Goal: Task Accomplishment & Management: Complete application form

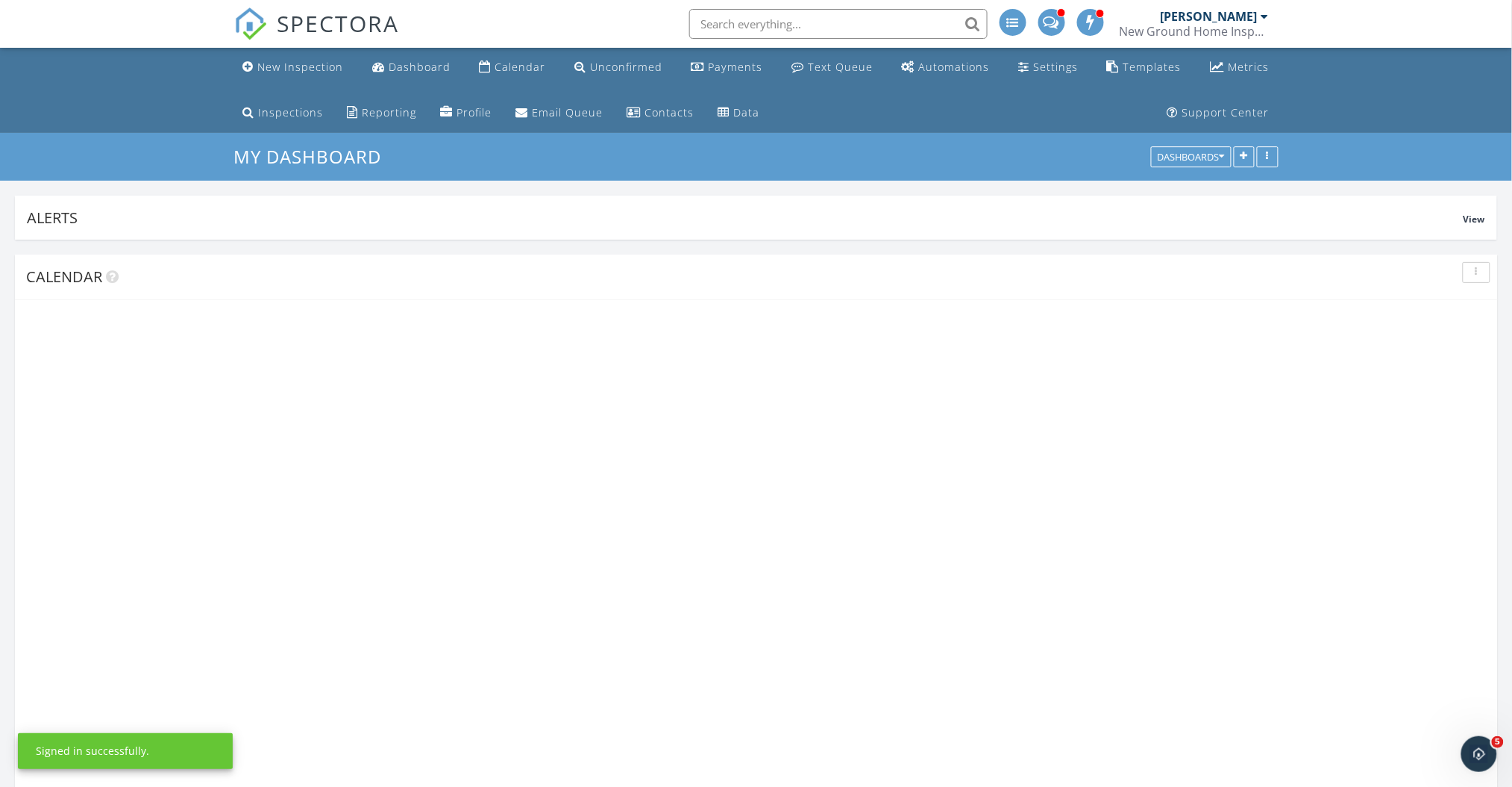
scroll to position [2248, 1544]
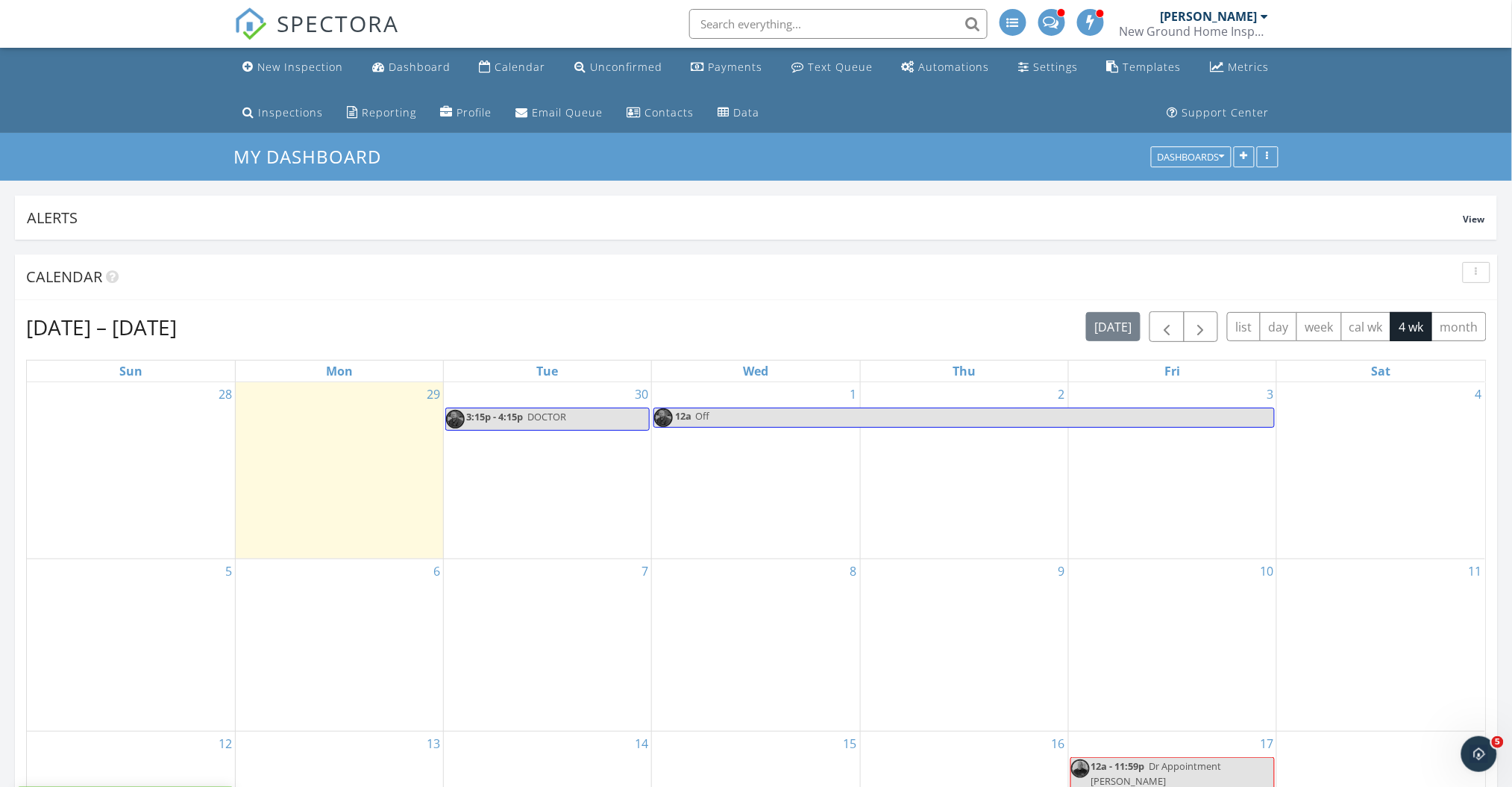
click at [829, 344] on div "Sep 28 – Oct 25, 2025 today list day week cal wk 4 wk month Sun Mon Tue Wed Thu…" at bounding box center [756, 714] width 1461 height 806
click at [309, 66] on div "New Inspection" at bounding box center [301, 66] width 85 height 14
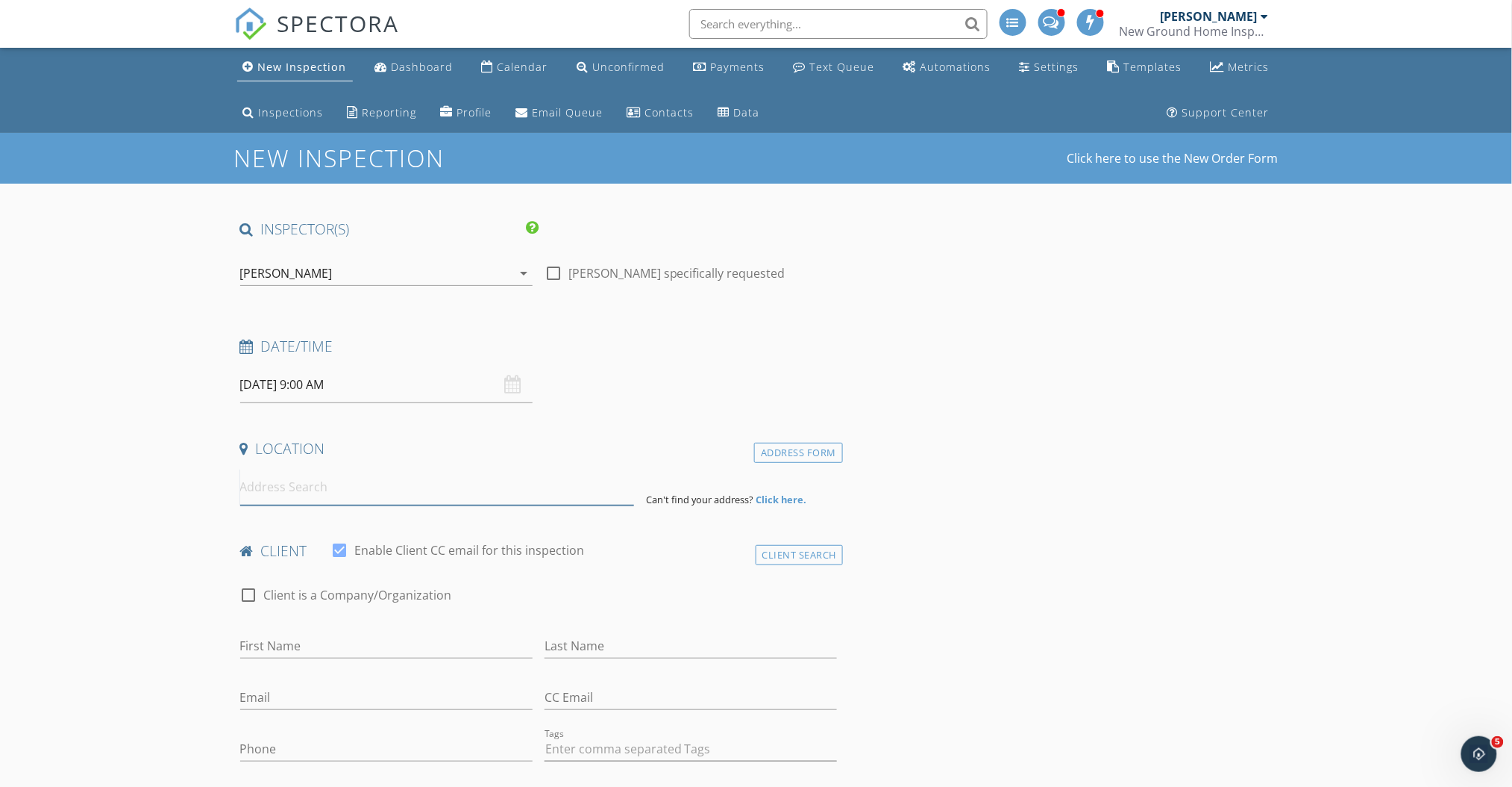
click at [308, 497] on input at bounding box center [437, 487] width 394 height 36
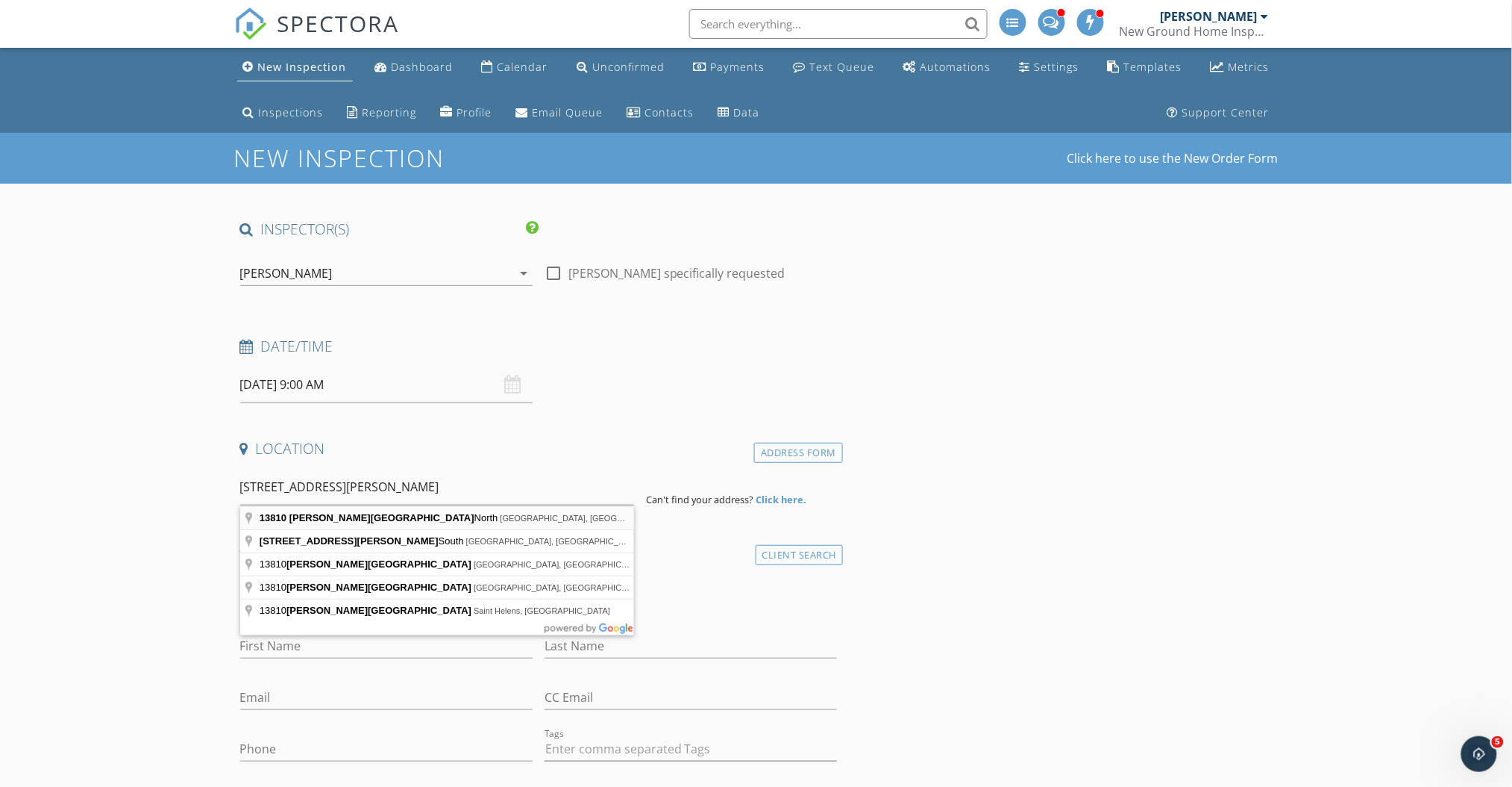
type input "13810 Sutton Park Drive North, Jacksonville, FL, USA"
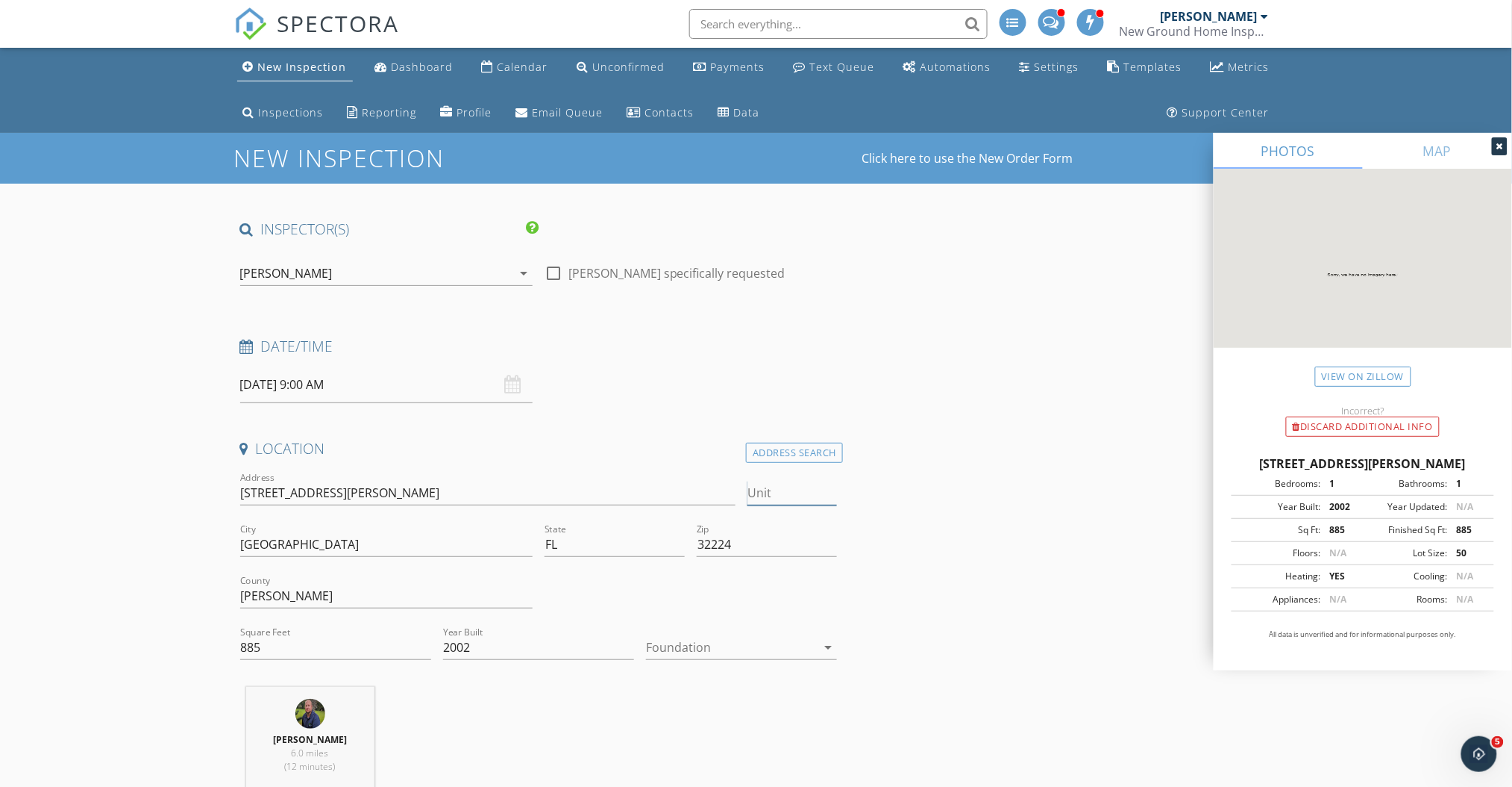
click at [796, 496] on input "Unit" at bounding box center [792, 492] width 89 height 25
type input "1"
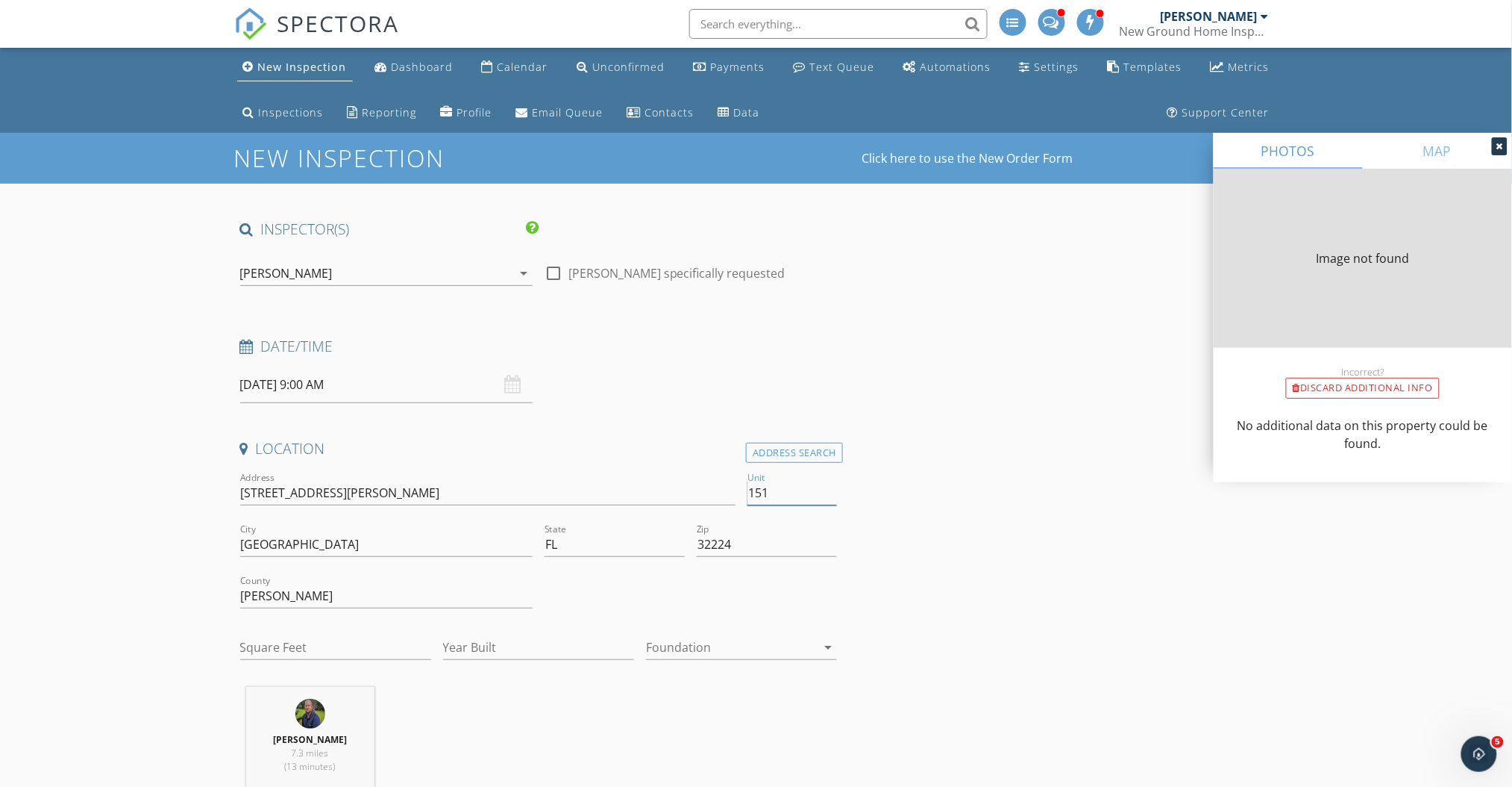
type input "1516"
type input "1212"
type input "2002"
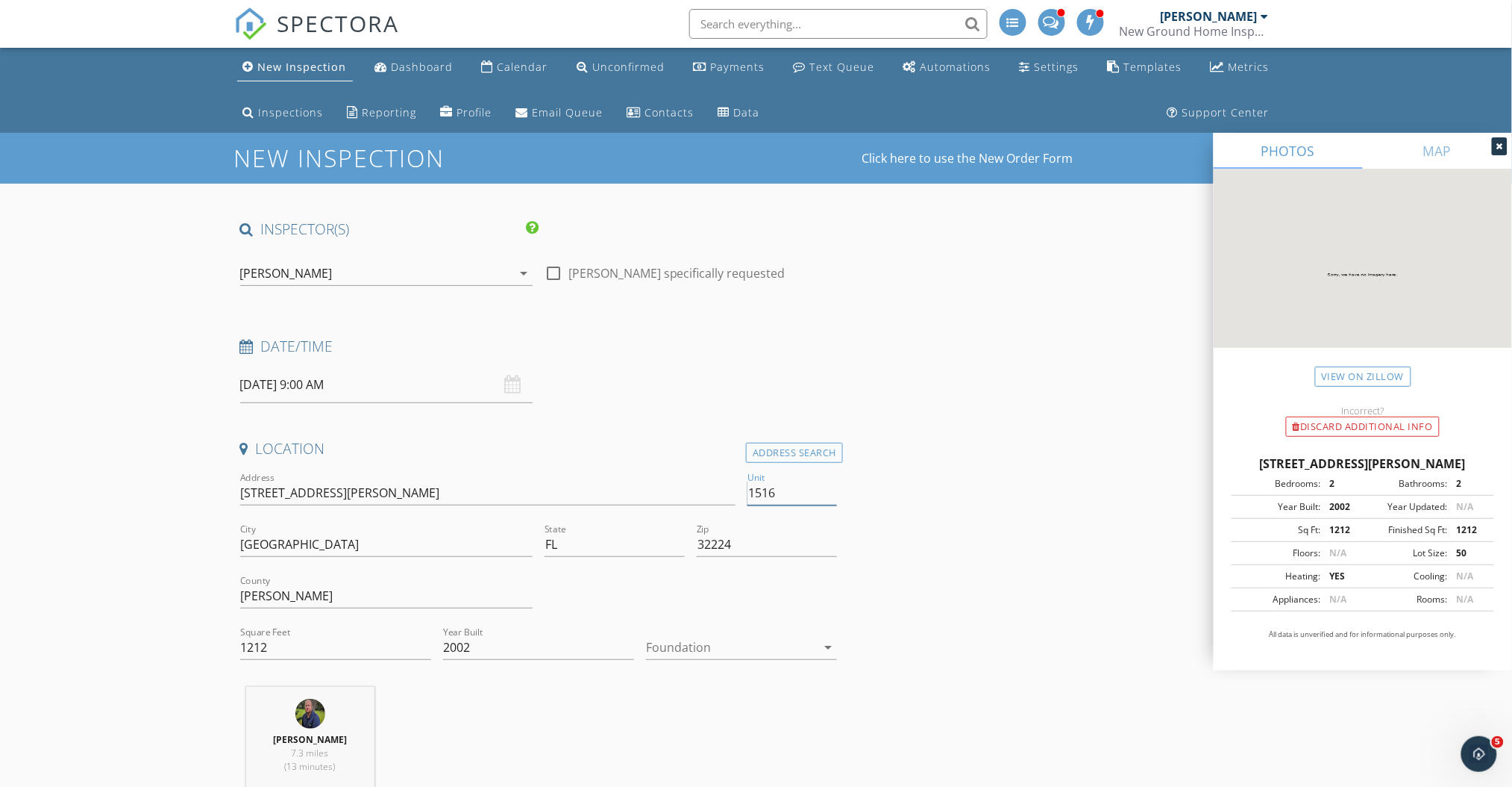
type input "1516"
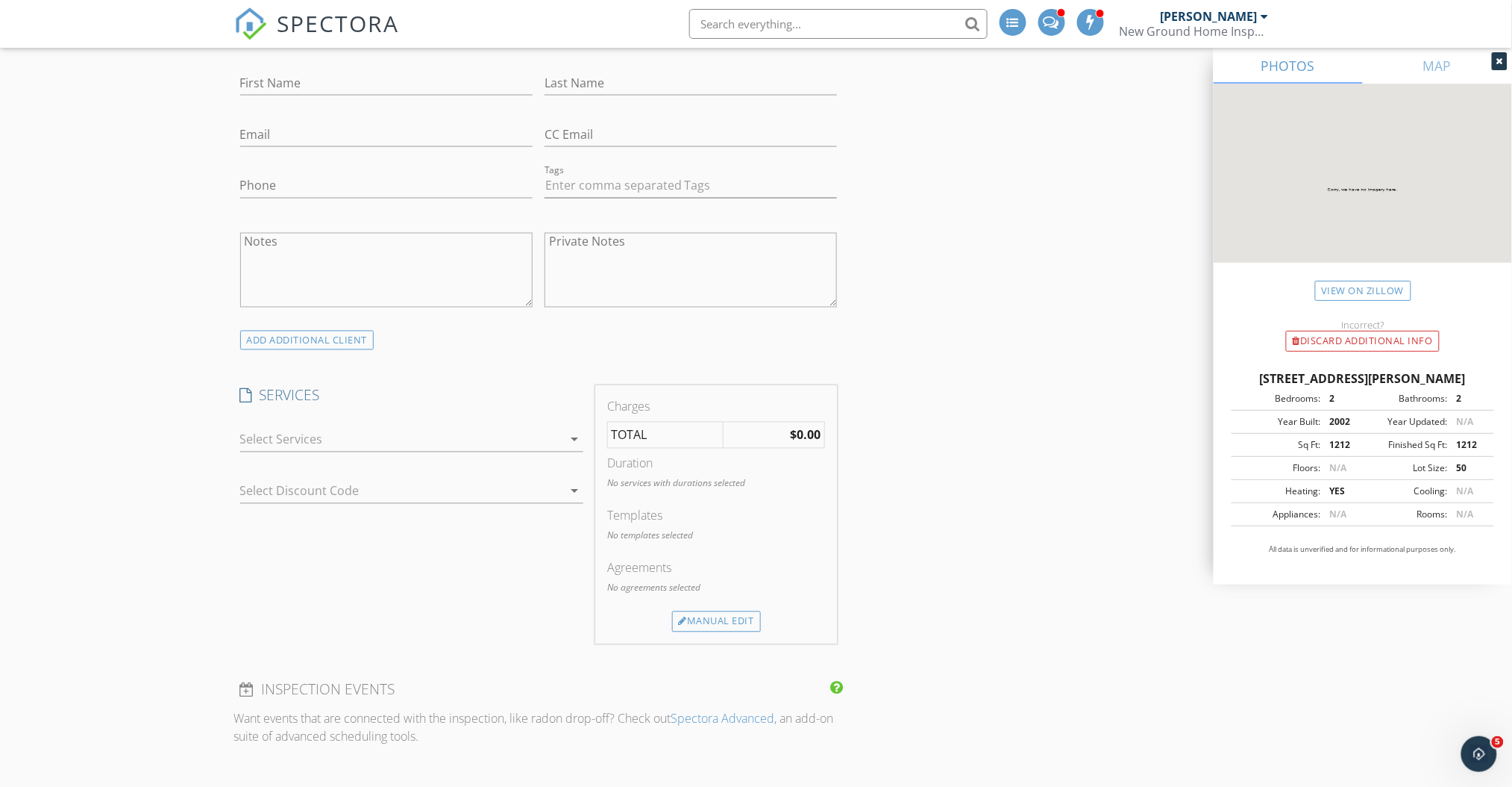
scroll to position [875, 0]
click at [311, 423] on div at bounding box center [401, 432] width 322 height 24
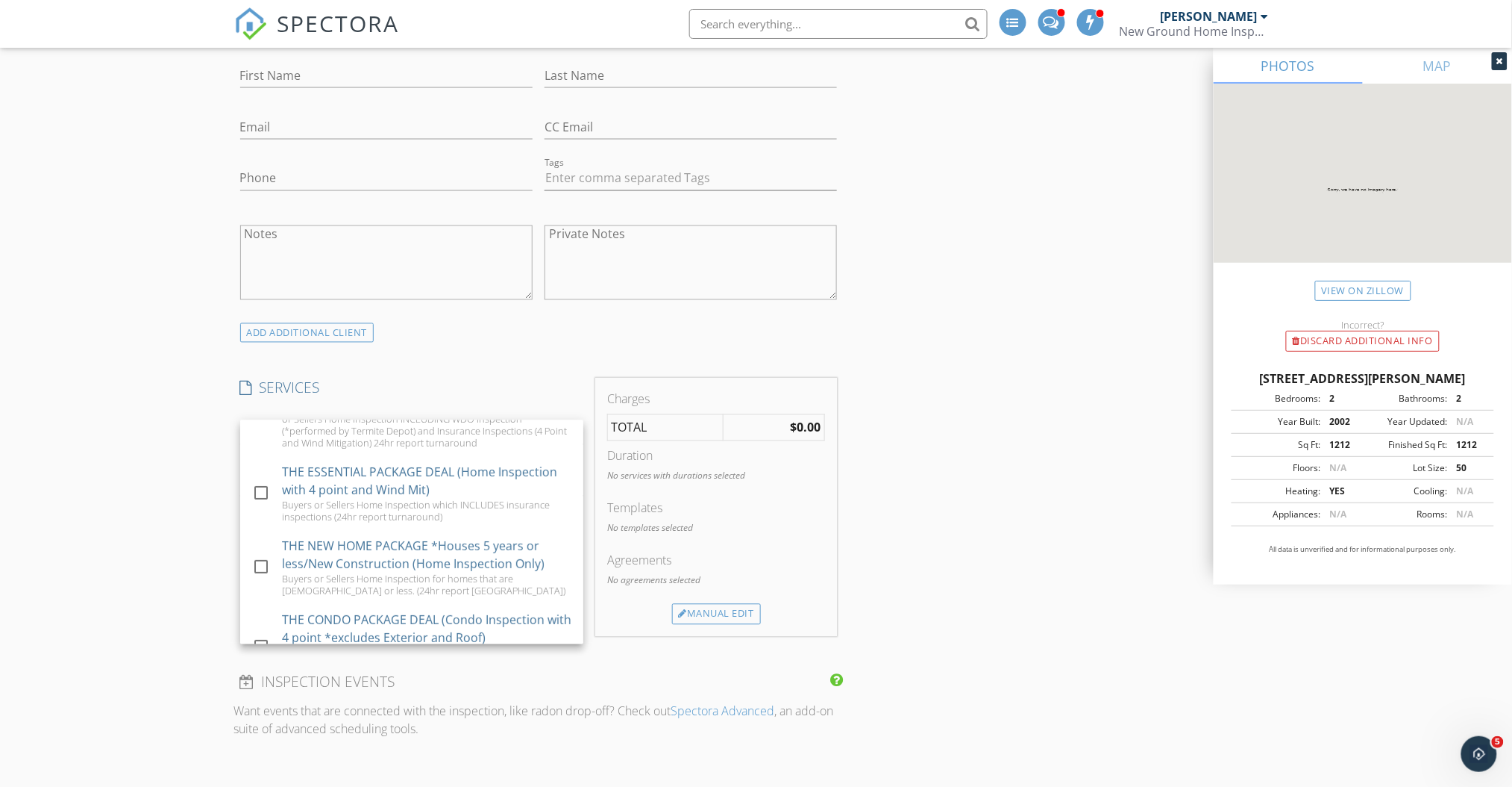
scroll to position [139, 0]
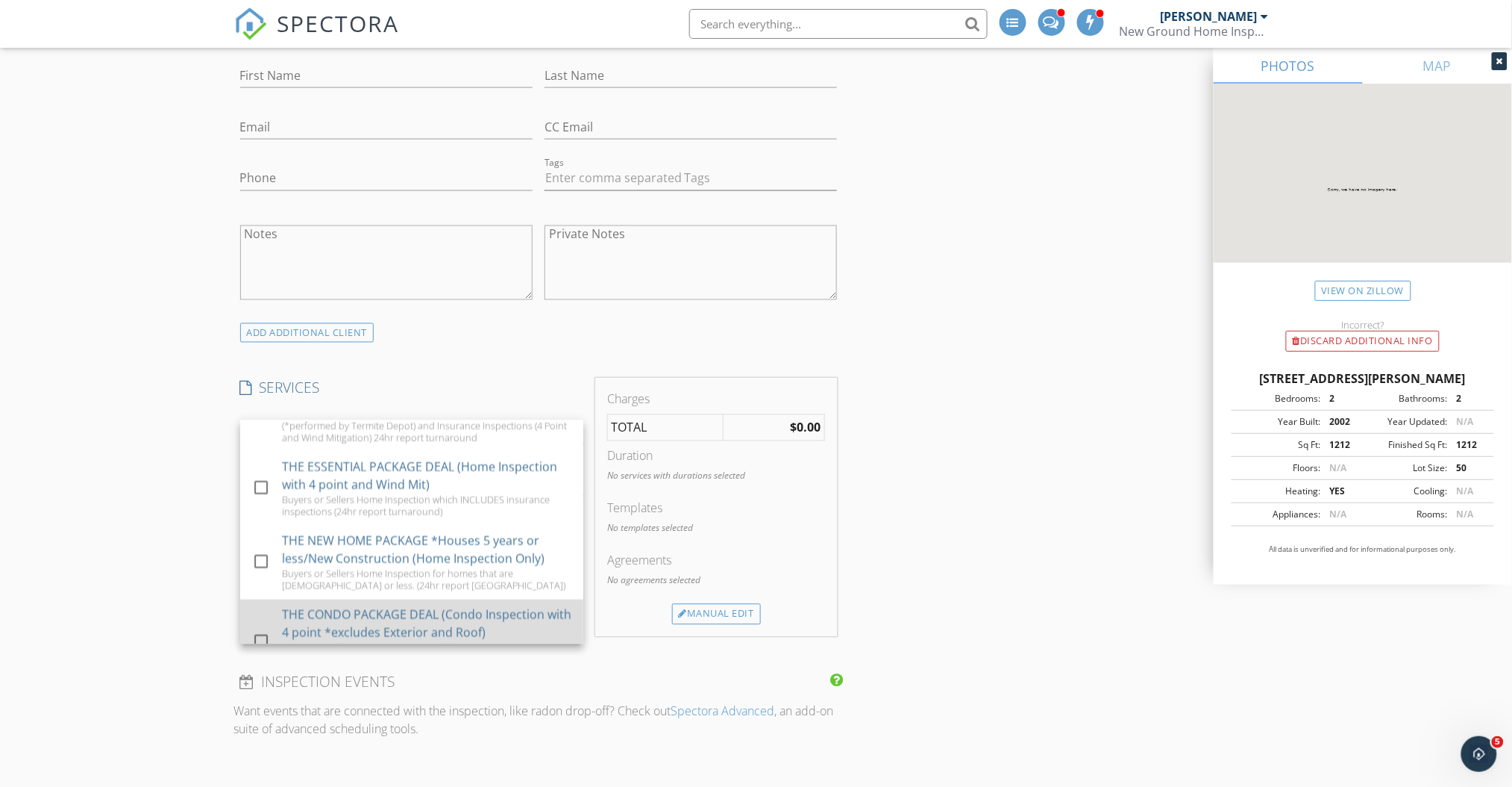
click at [263, 637] on div at bounding box center [261, 641] width 25 height 25
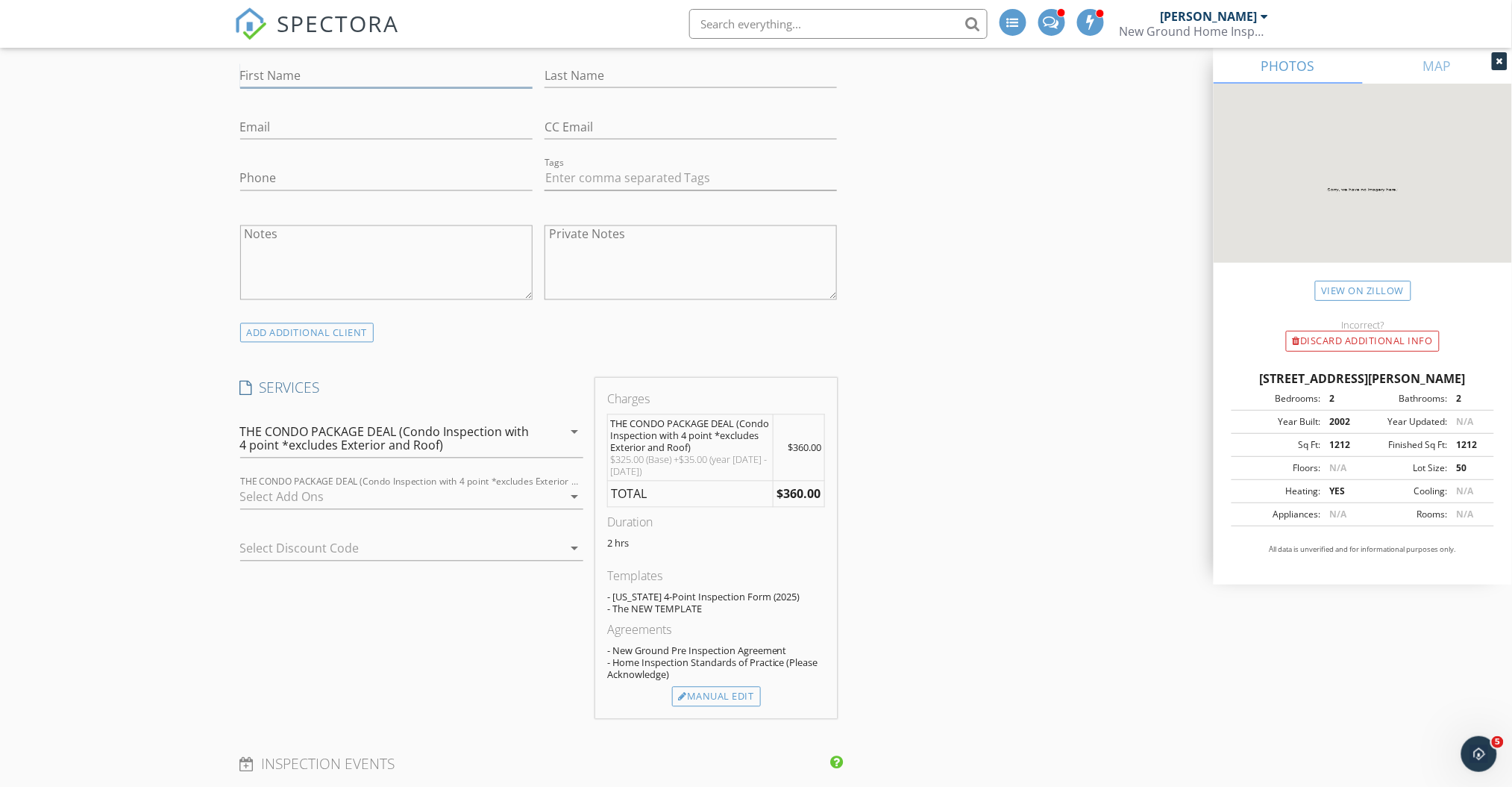
click at [306, 71] on input "First Name" at bounding box center [386, 75] width 293 height 25
type input "k"
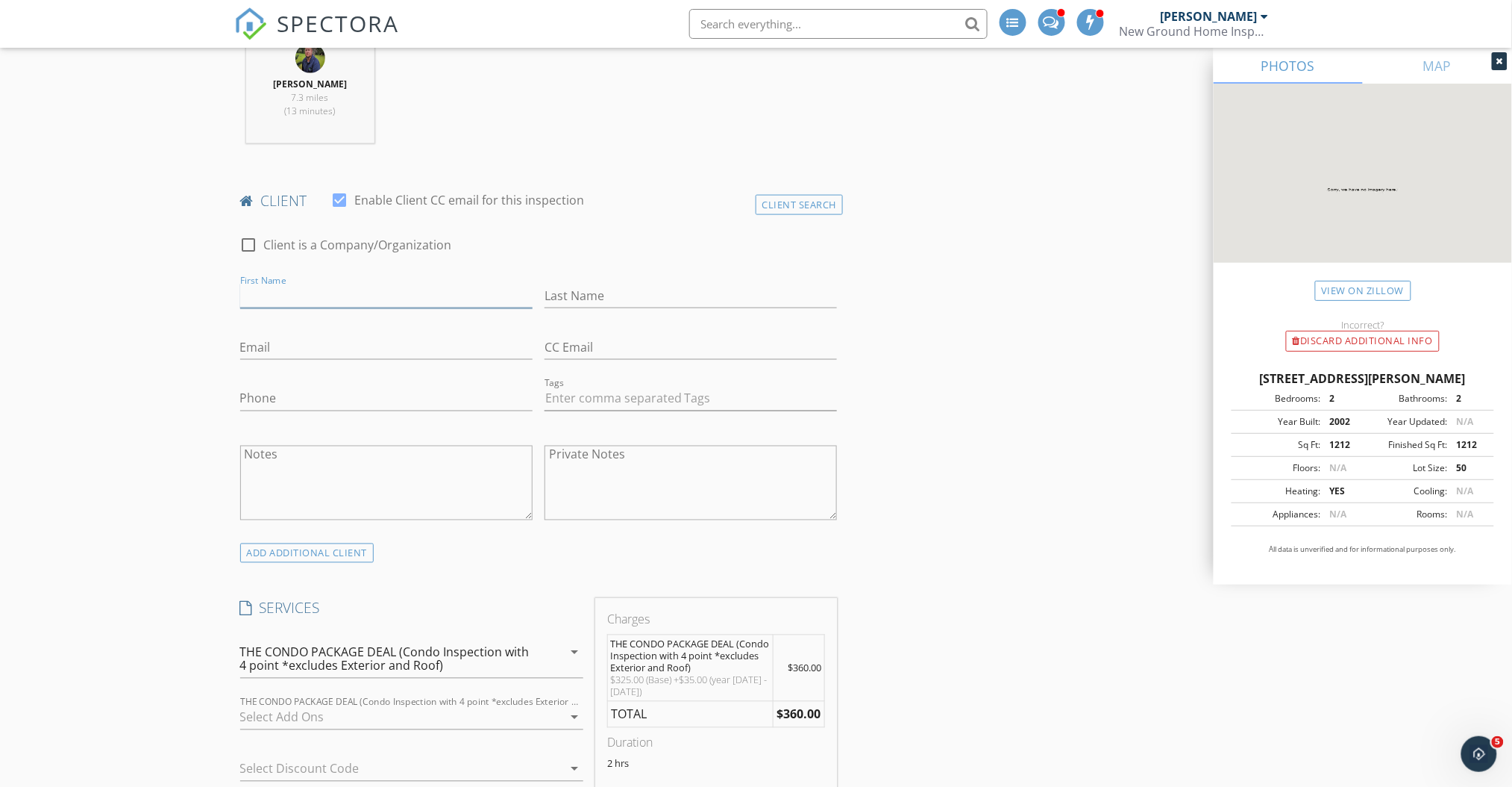
scroll to position [652, 0]
click at [804, 200] on div "Client Search" at bounding box center [800, 208] width 88 height 20
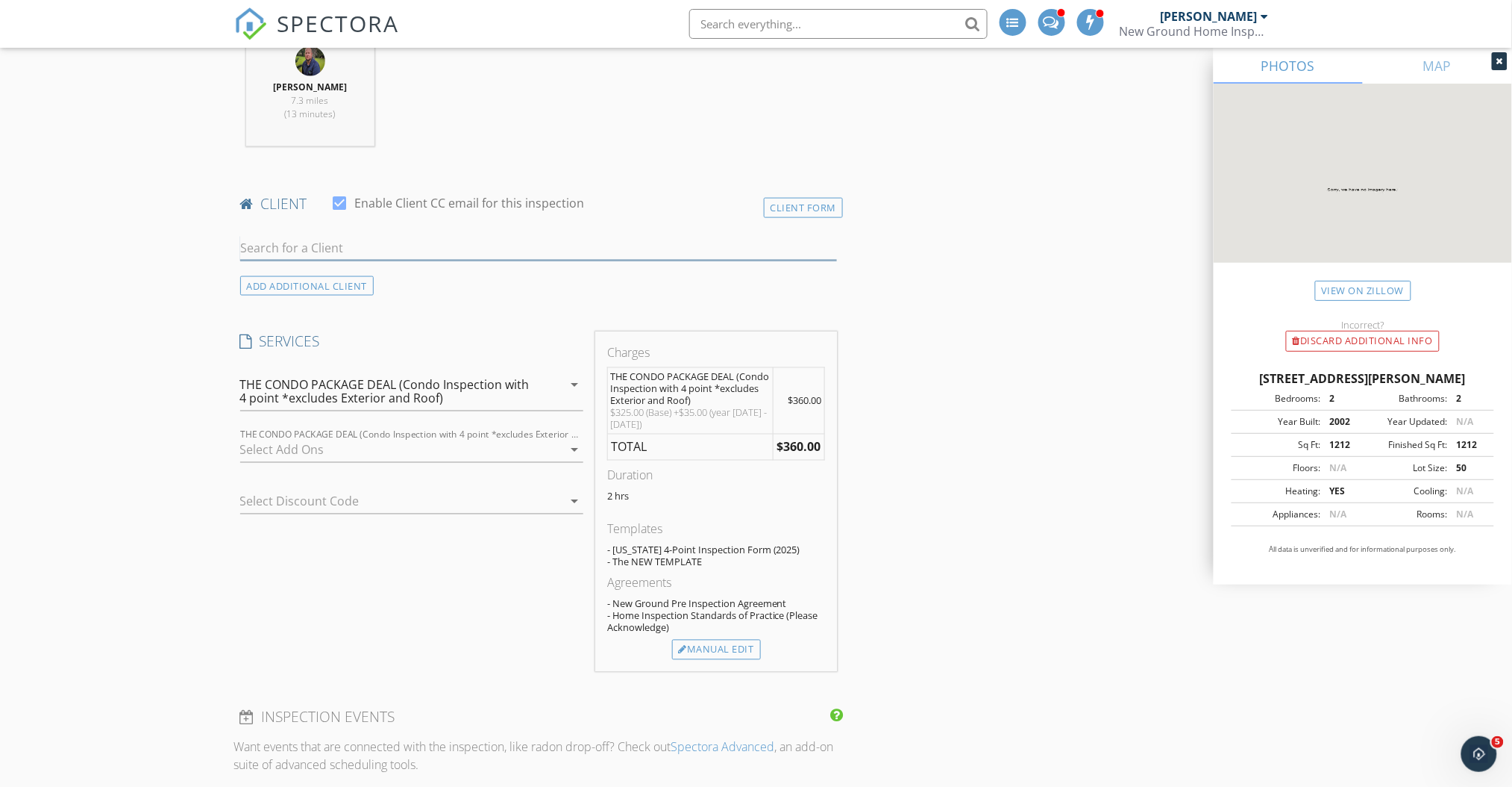
click at [413, 248] on input "text" at bounding box center [539, 248] width 597 height 25
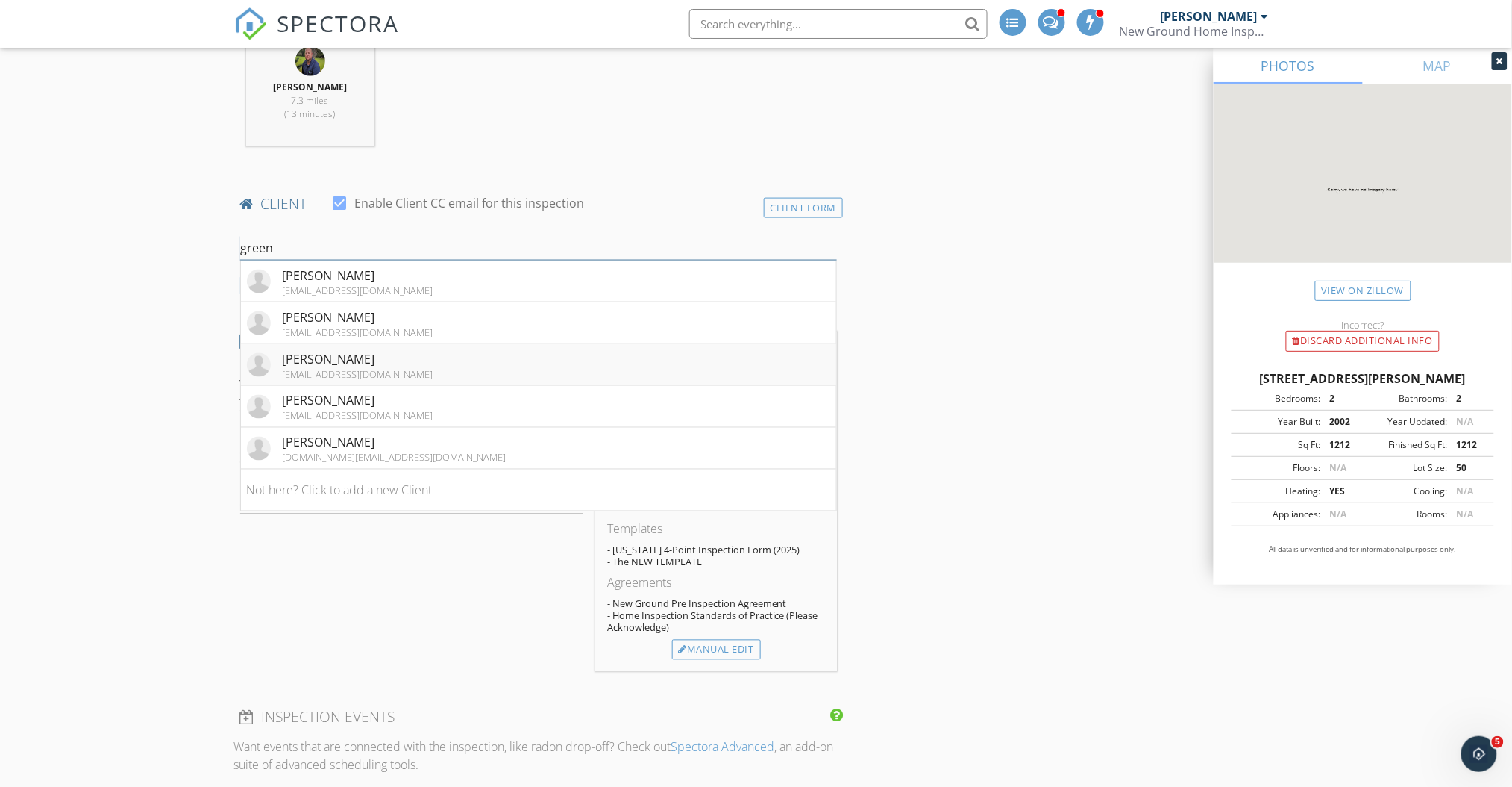
type input "green"
click at [385, 357] on li "Keith Green rkgreen7@aol.com" at bounding box center [539, 364] width 596 height 42
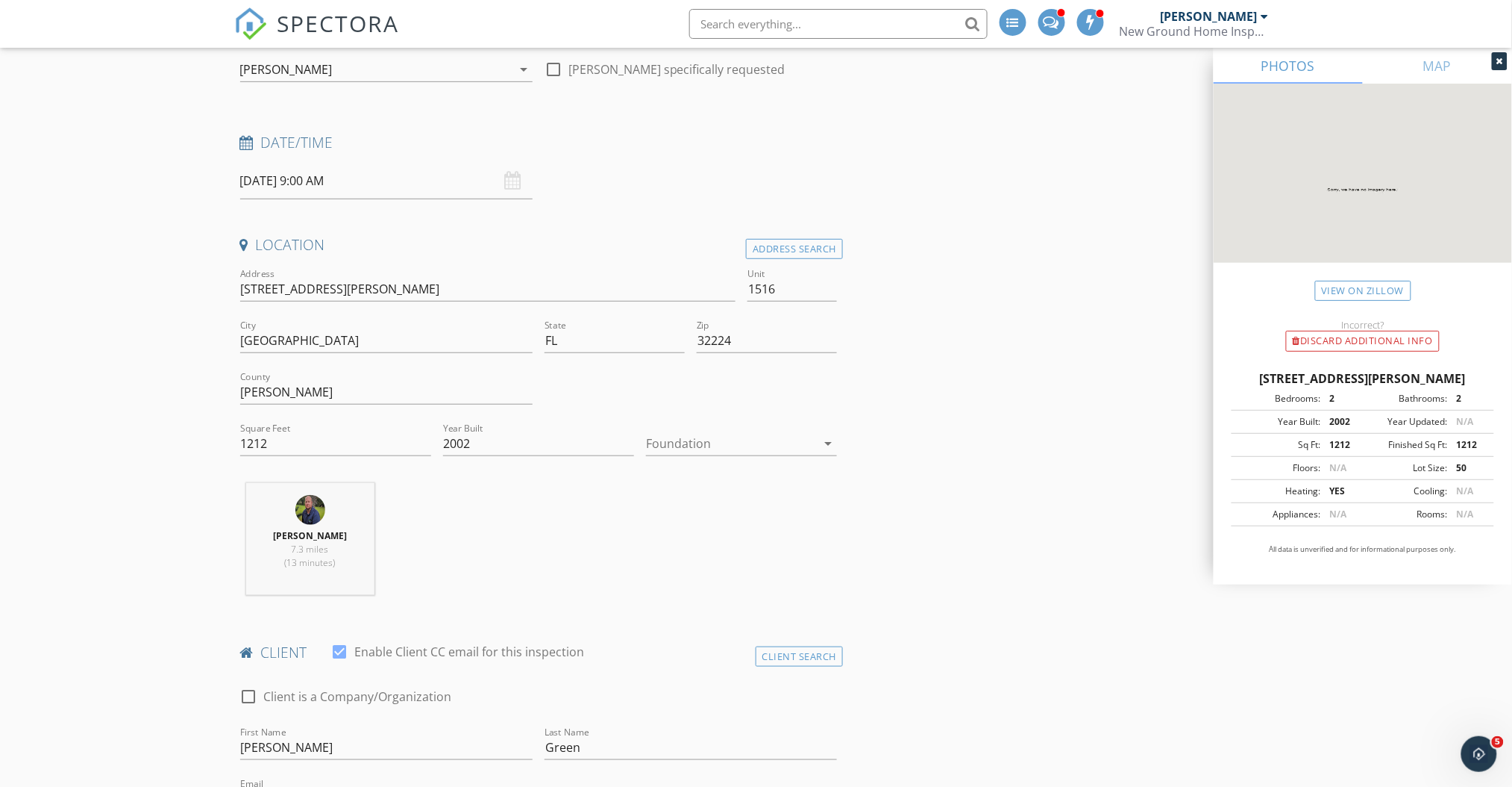
scroll to position [162, 0]
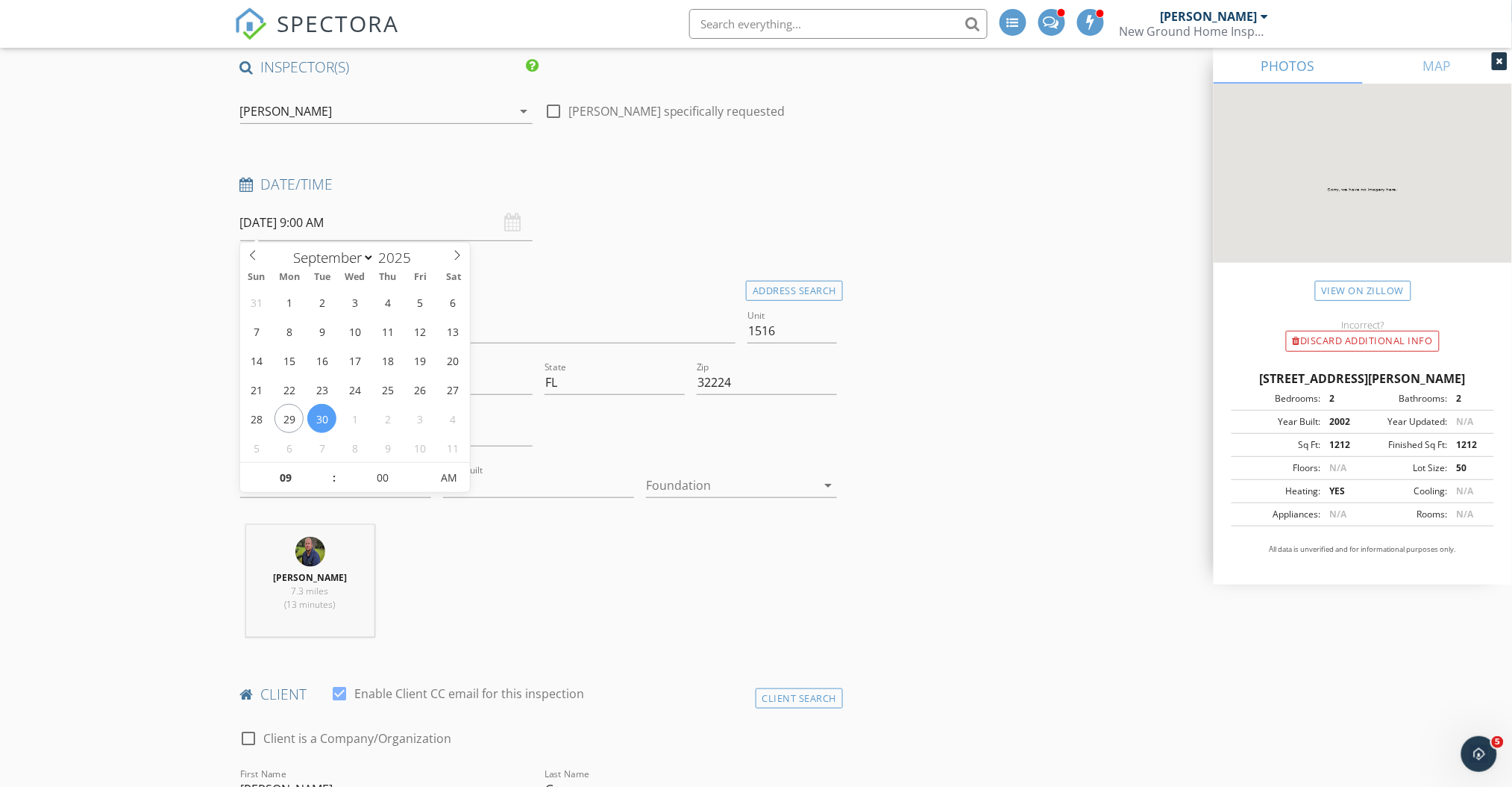
click at [382, 235] on input "09/30/2025 9:00 AM" at bounding box center [386, 222] width 293 height 36
select select "9"
type input "10/06/2025 9:00 AM"
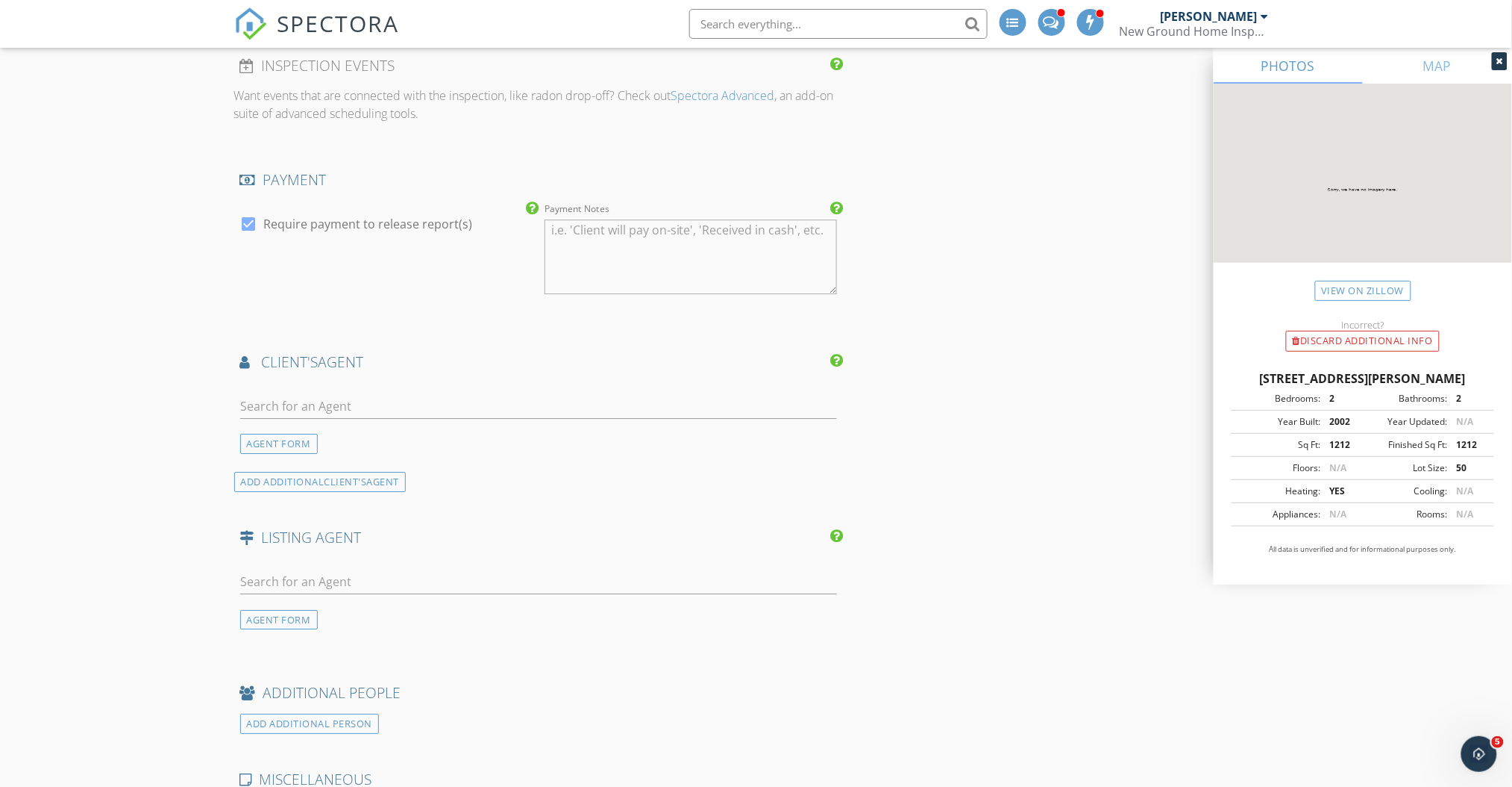
scroll to position [1675, 0]
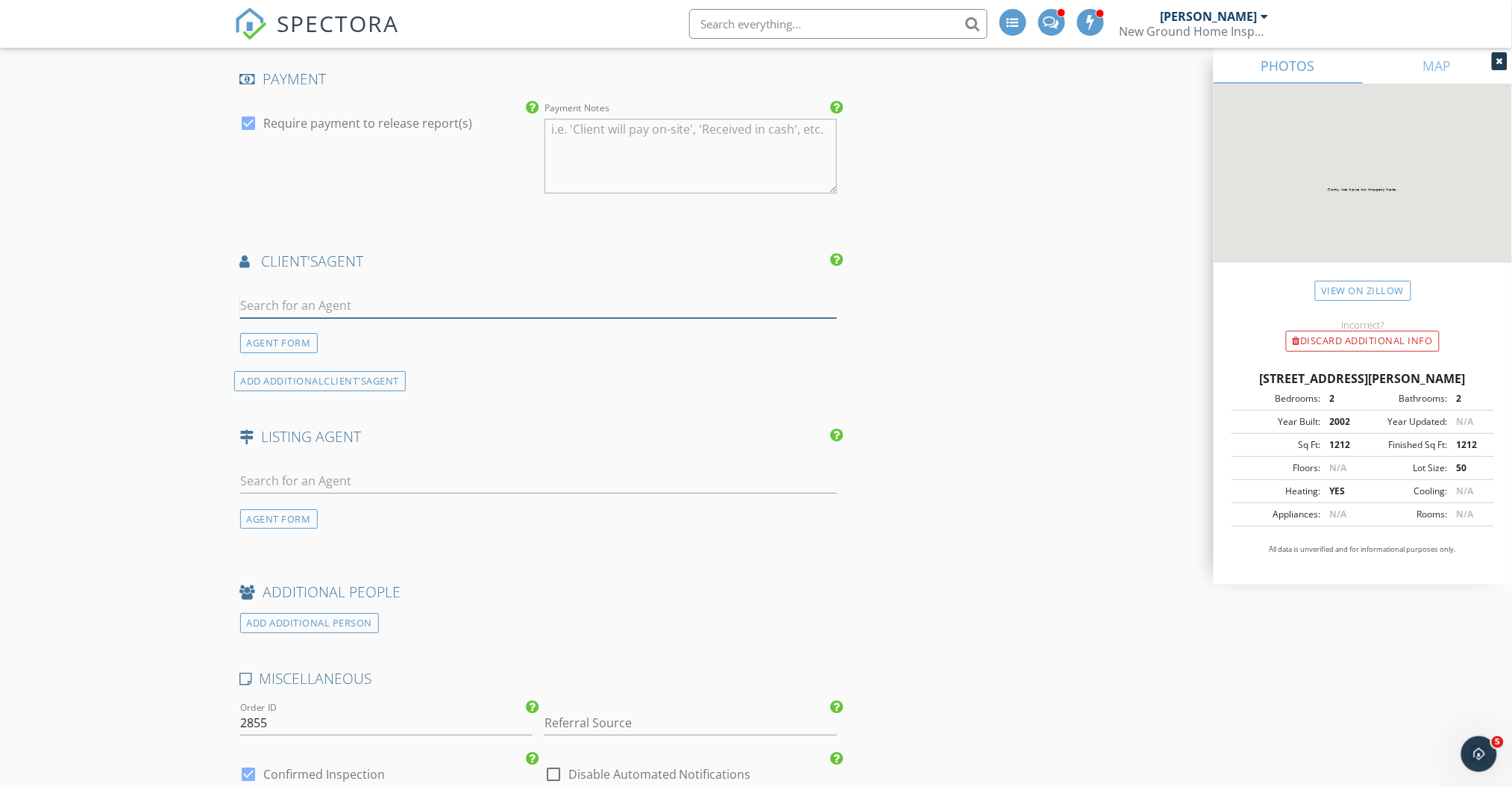
click at [658, 306] on input "text" at bounding box center [539, 306] width 597 height 25
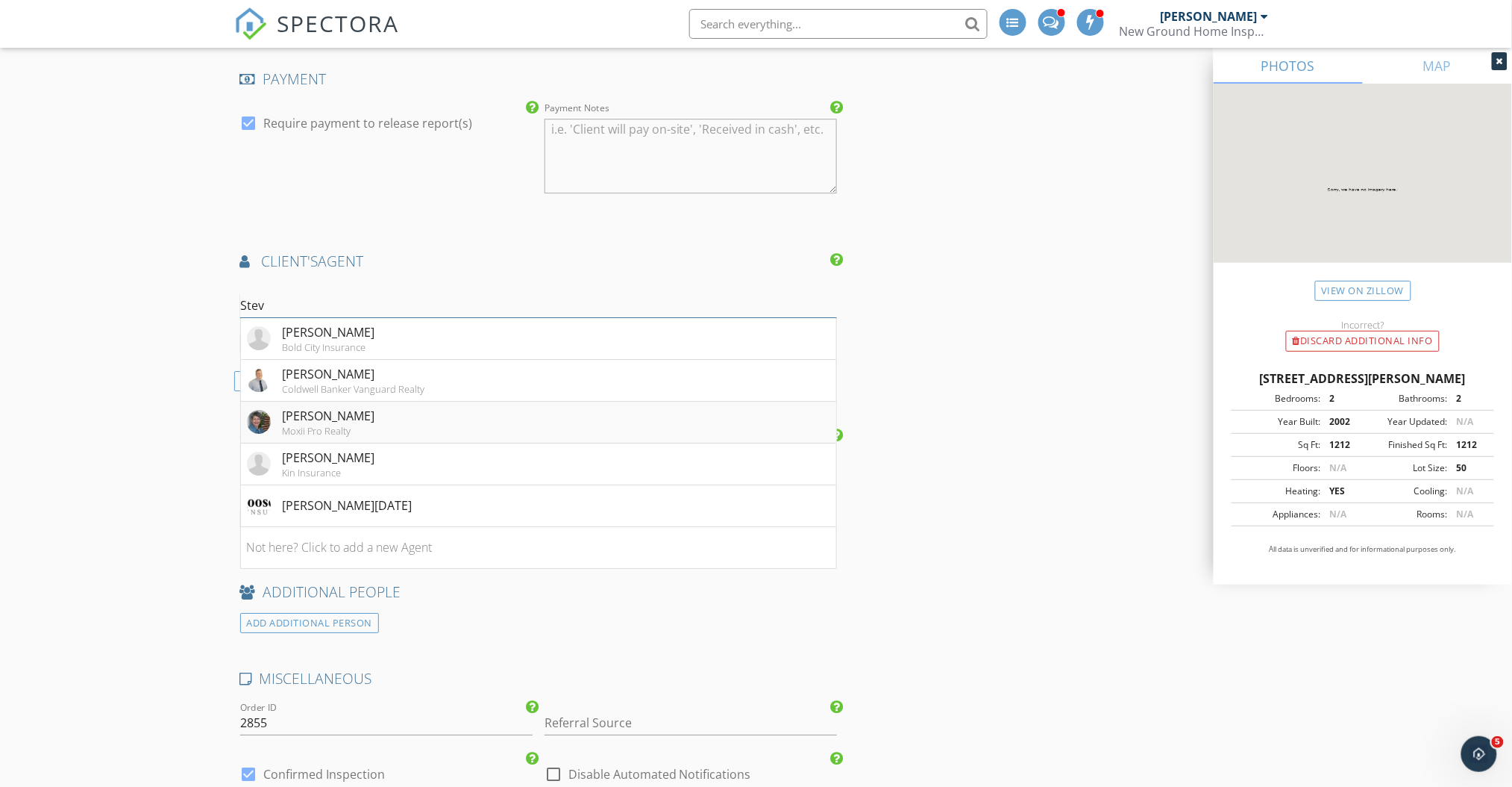
type input "Stev"
click at [362, 418] on li "Stevie Bell Moxii Pro Realty" at bounding box center [539, 422] width 596 height 42
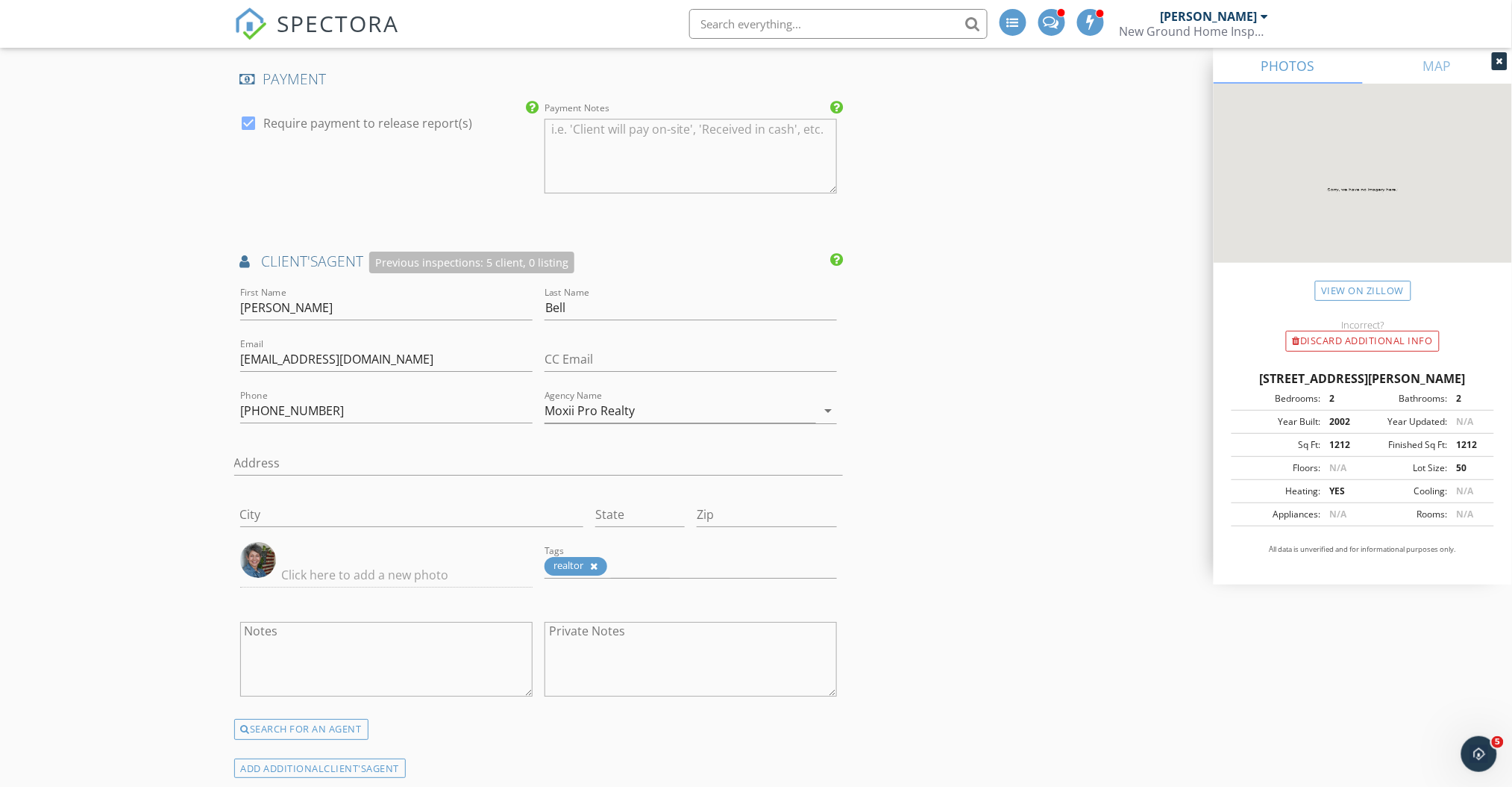
click at [109, 415] on div "New Inspection Click here to use the New Order Form INSPECTOR(S) check_box Chri…" at bounding box center [756, 206] width 1512 height 3498
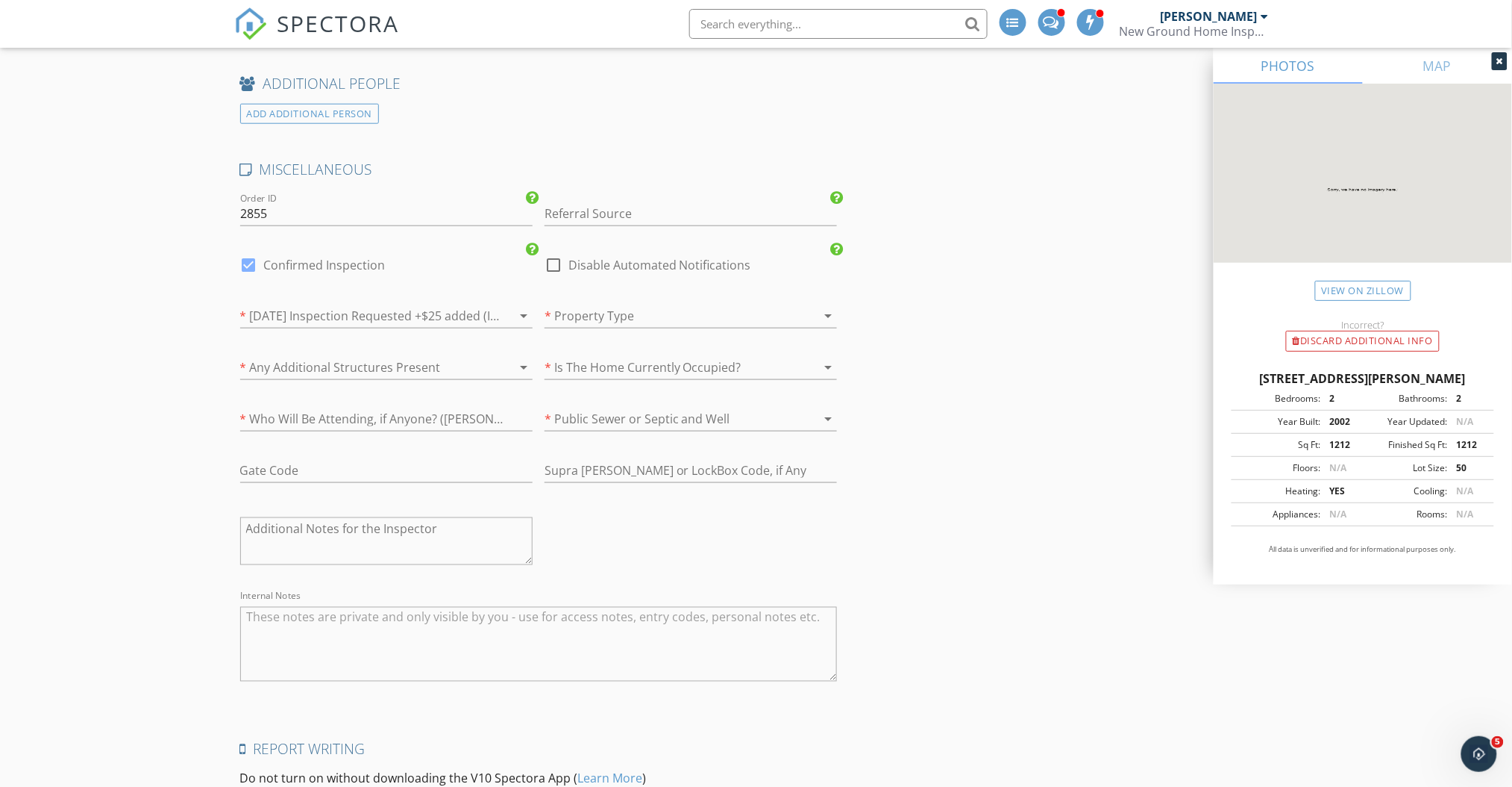
scroll to position [2602, 0]
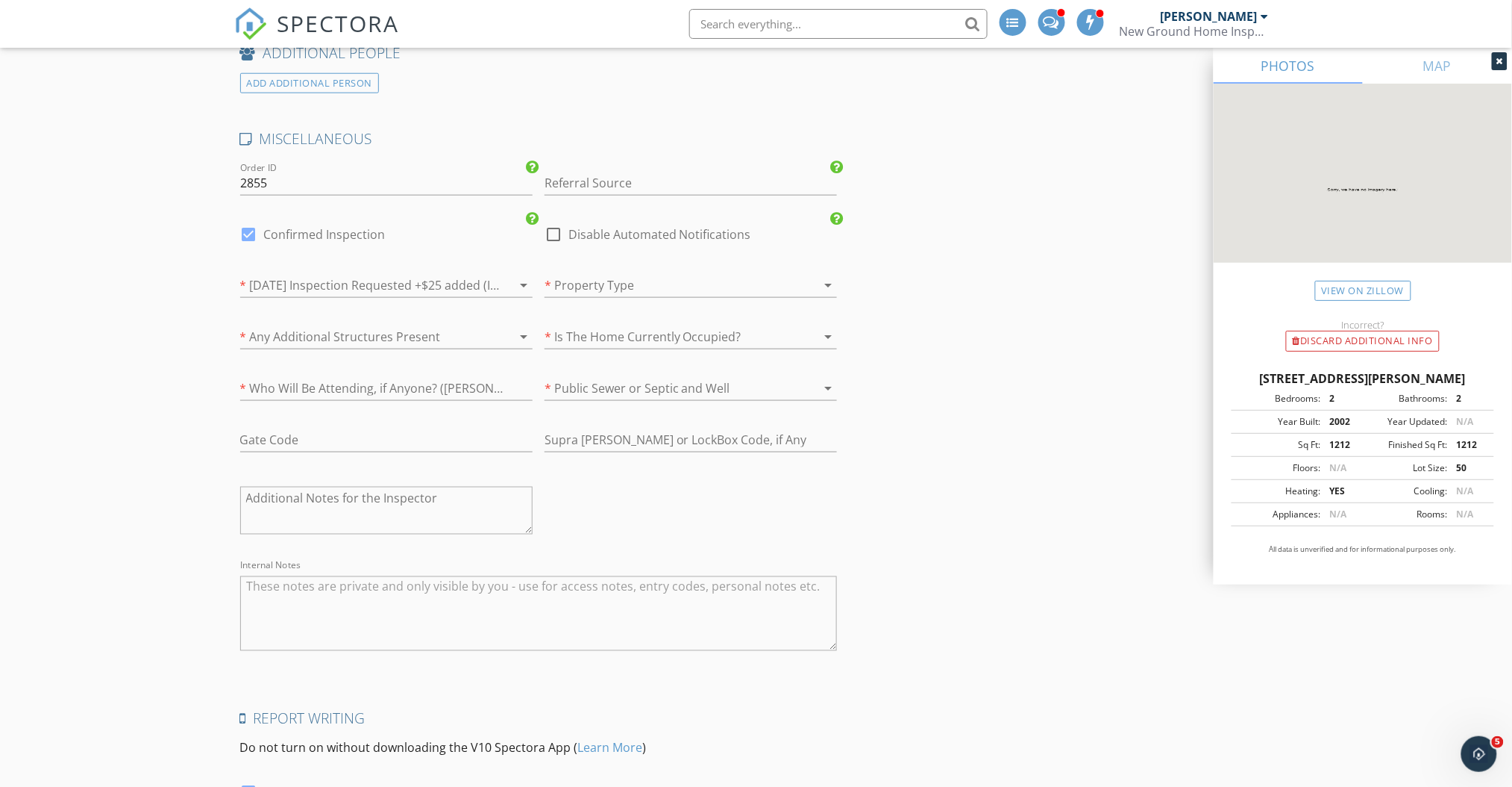
click at [593, 295] on div at bounding box center [670, 285] width 251 height 24
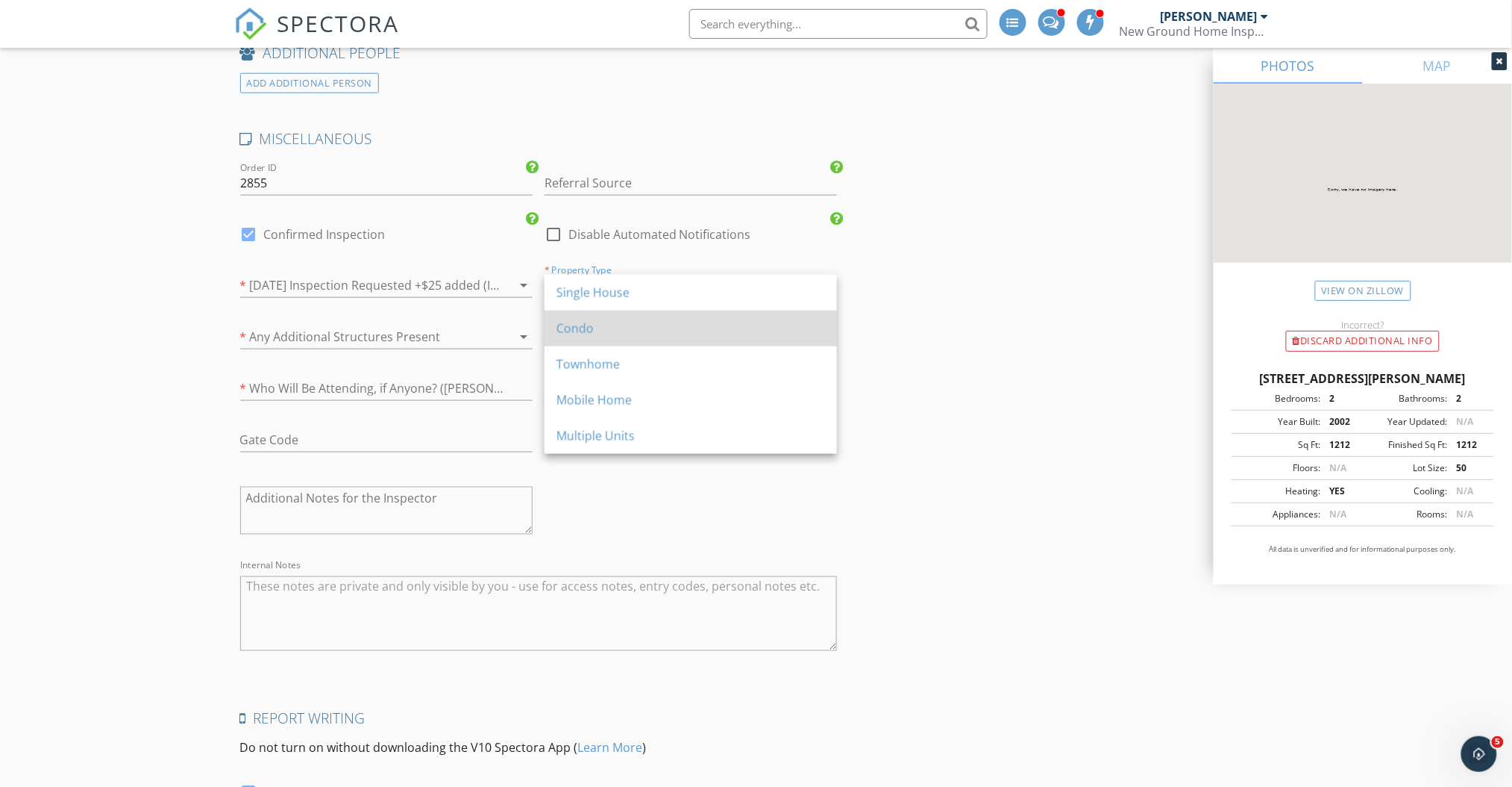
click at [589, 322] on div "Condo" at bounding box center [690, 328] width 268 height 18
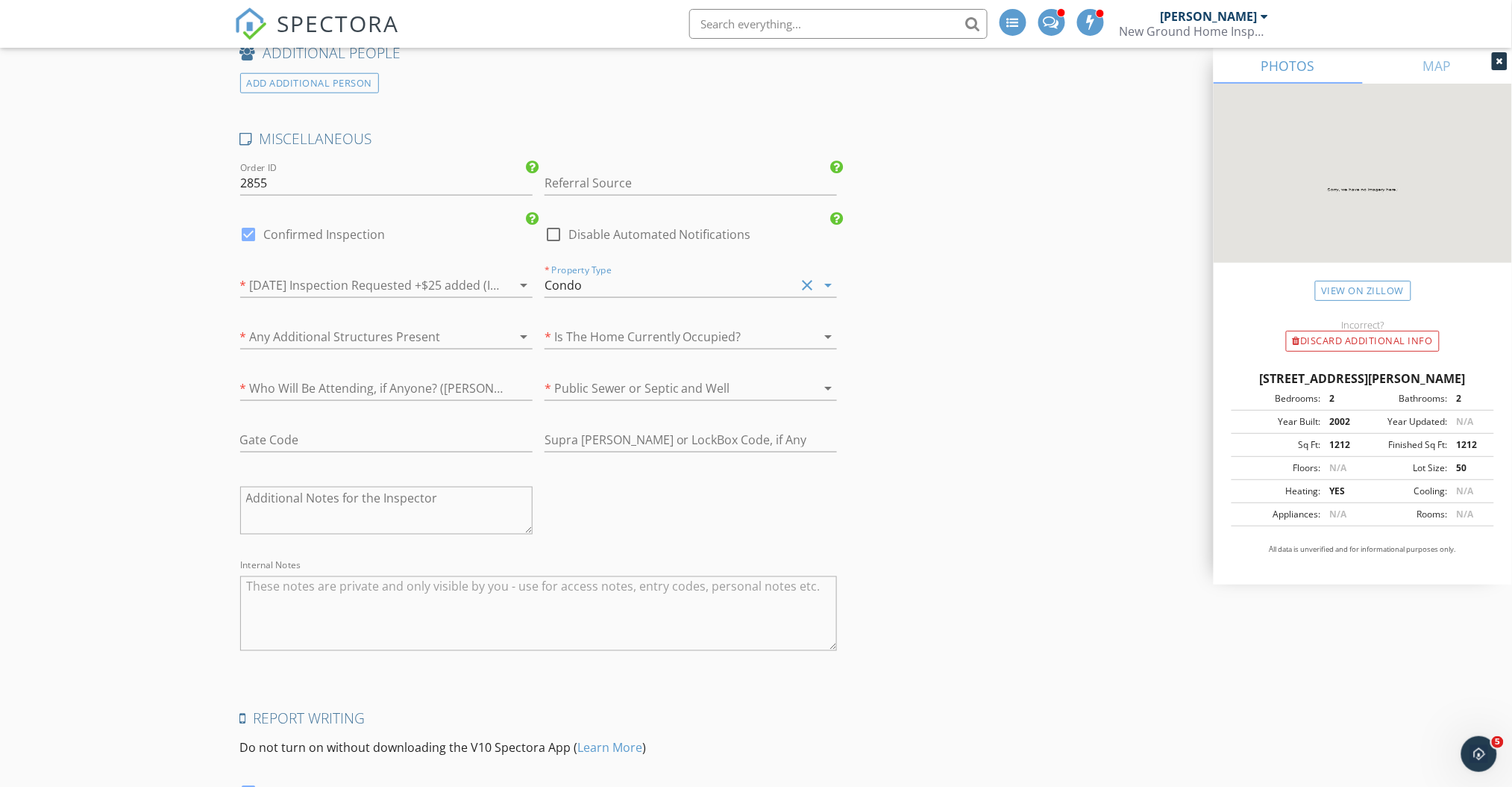
click at [497, 291] on div at bounding box center [502, 284] width 18 height 18
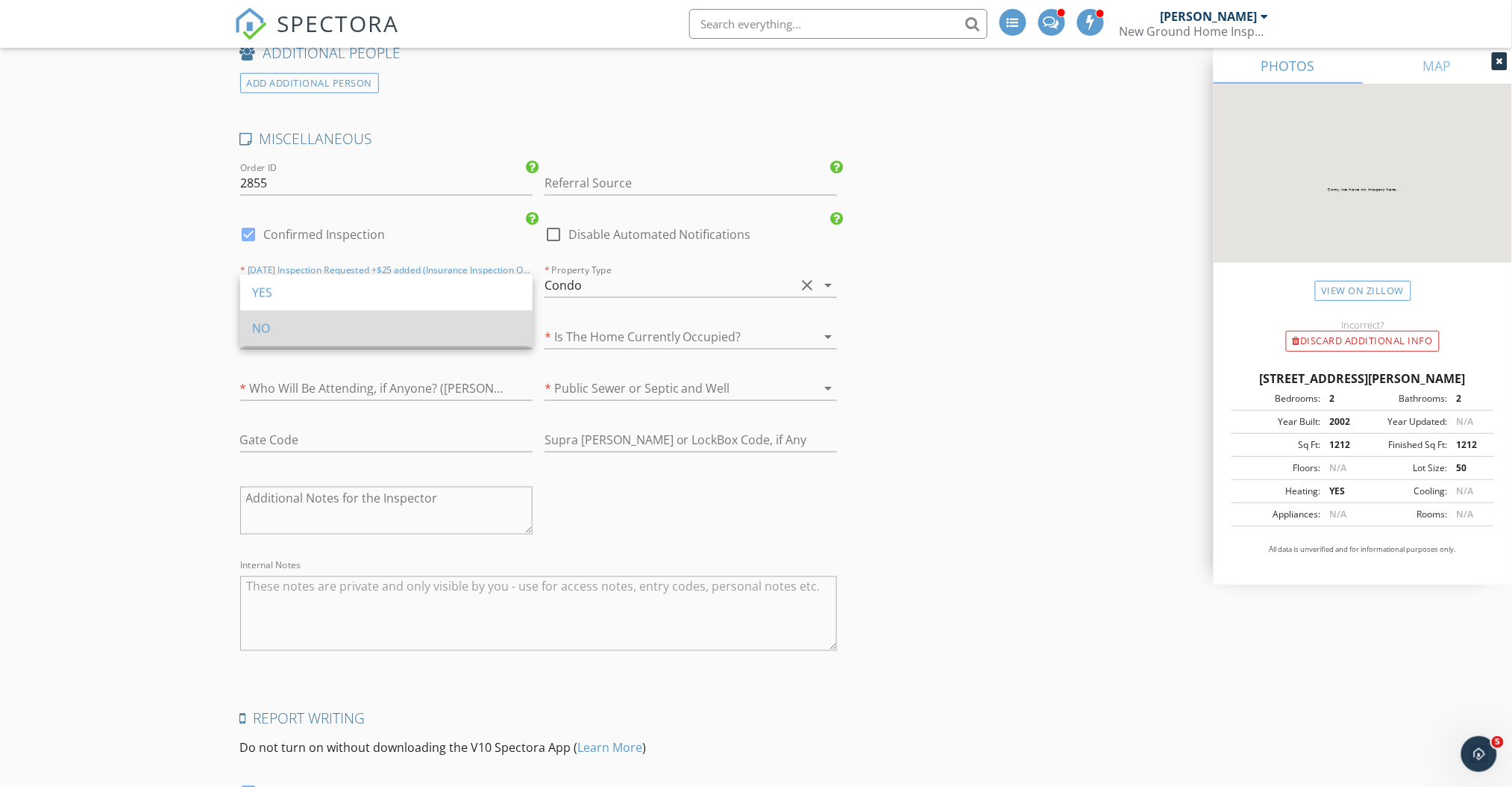
click at [481, 325] on div "NO" at bounding box center [386, 328] width 268 height 18
click at [473, 340] on div at bounding box center [366, 336] width 251 height 24
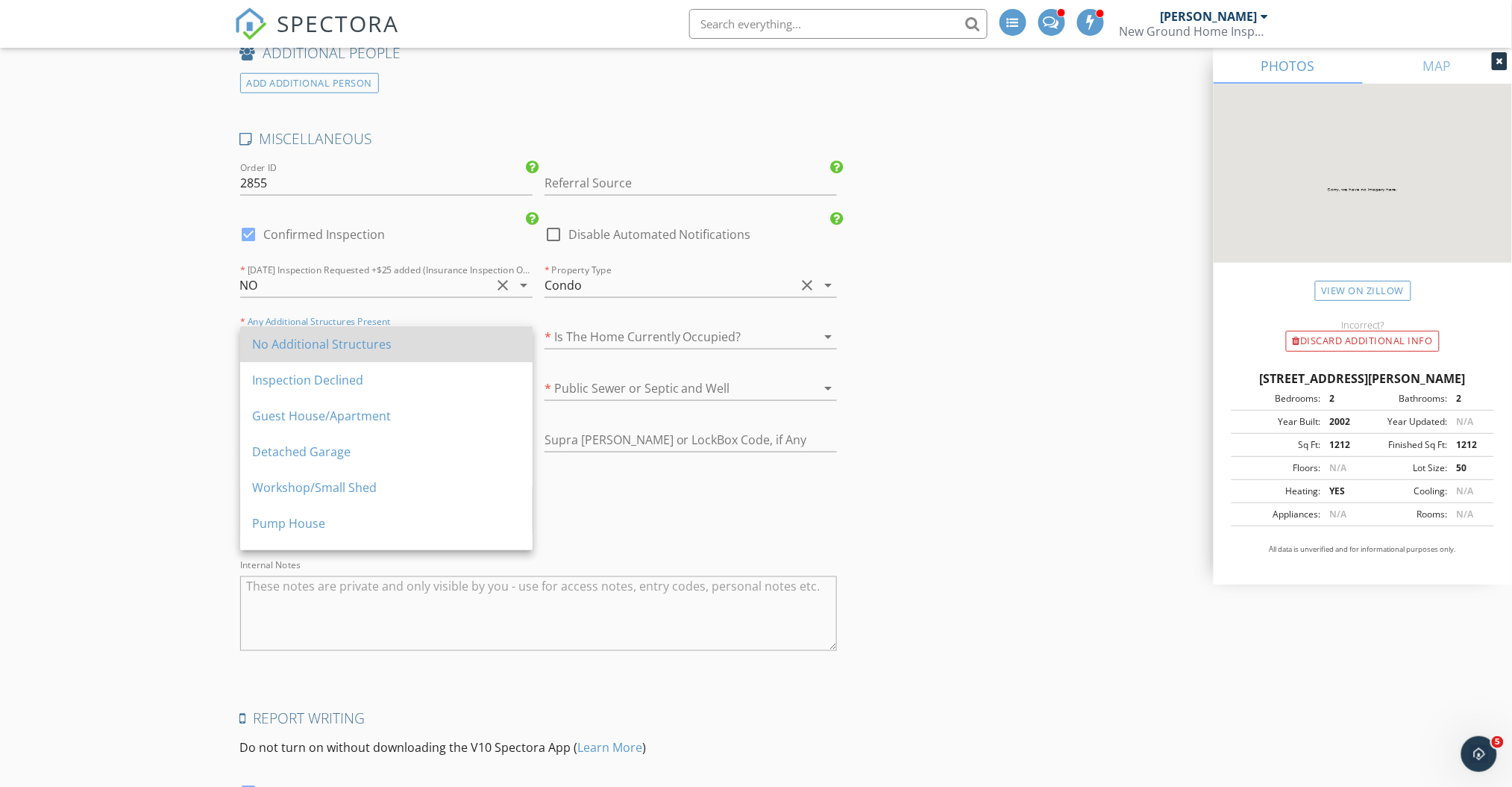
click at [471, 344] on div "No Additional Structures" at bounding box center [386, 344] width 268 height 18
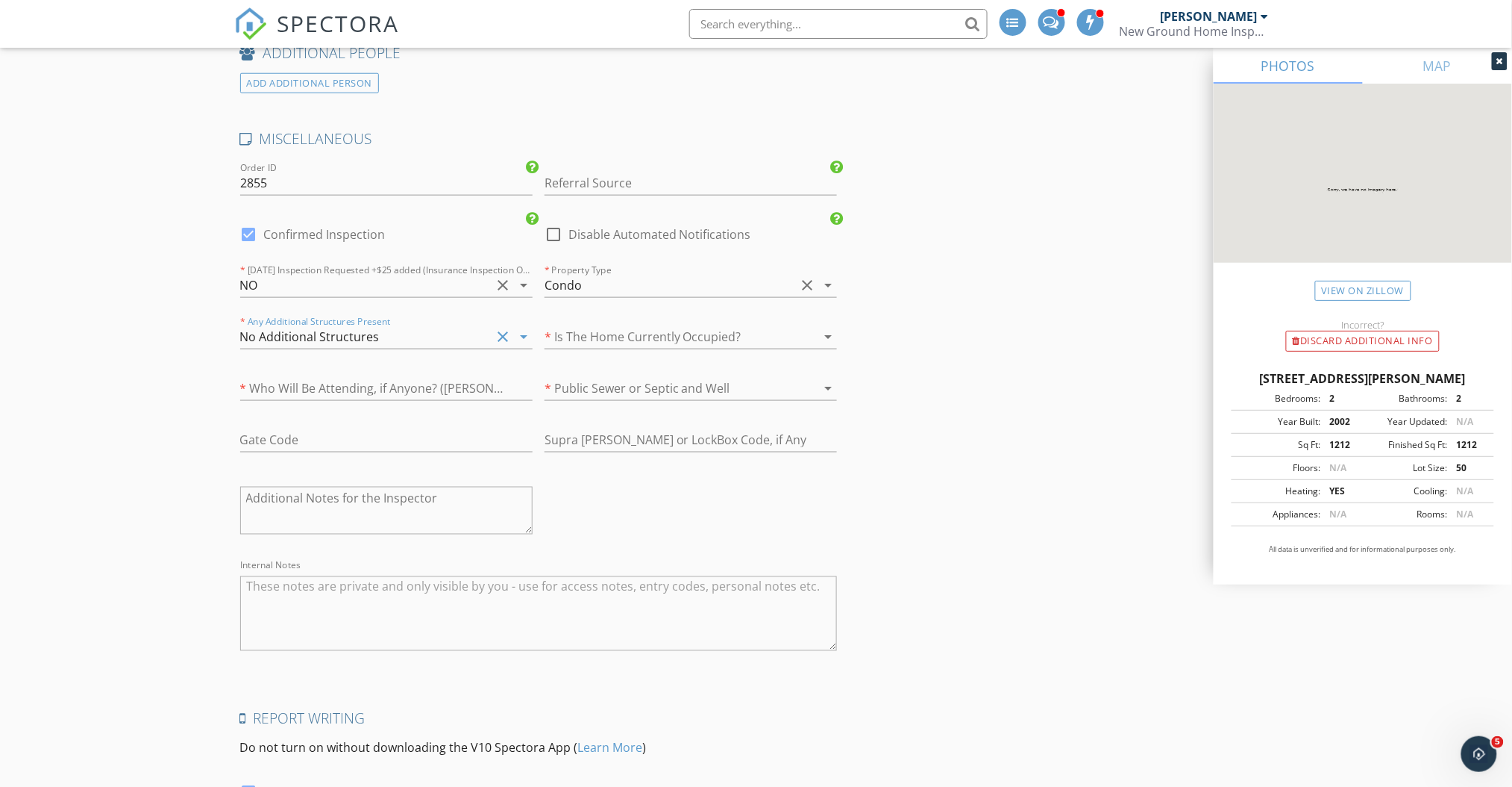
click at [571, 333] on div at bounding box center [670, 336] width 251 height 24
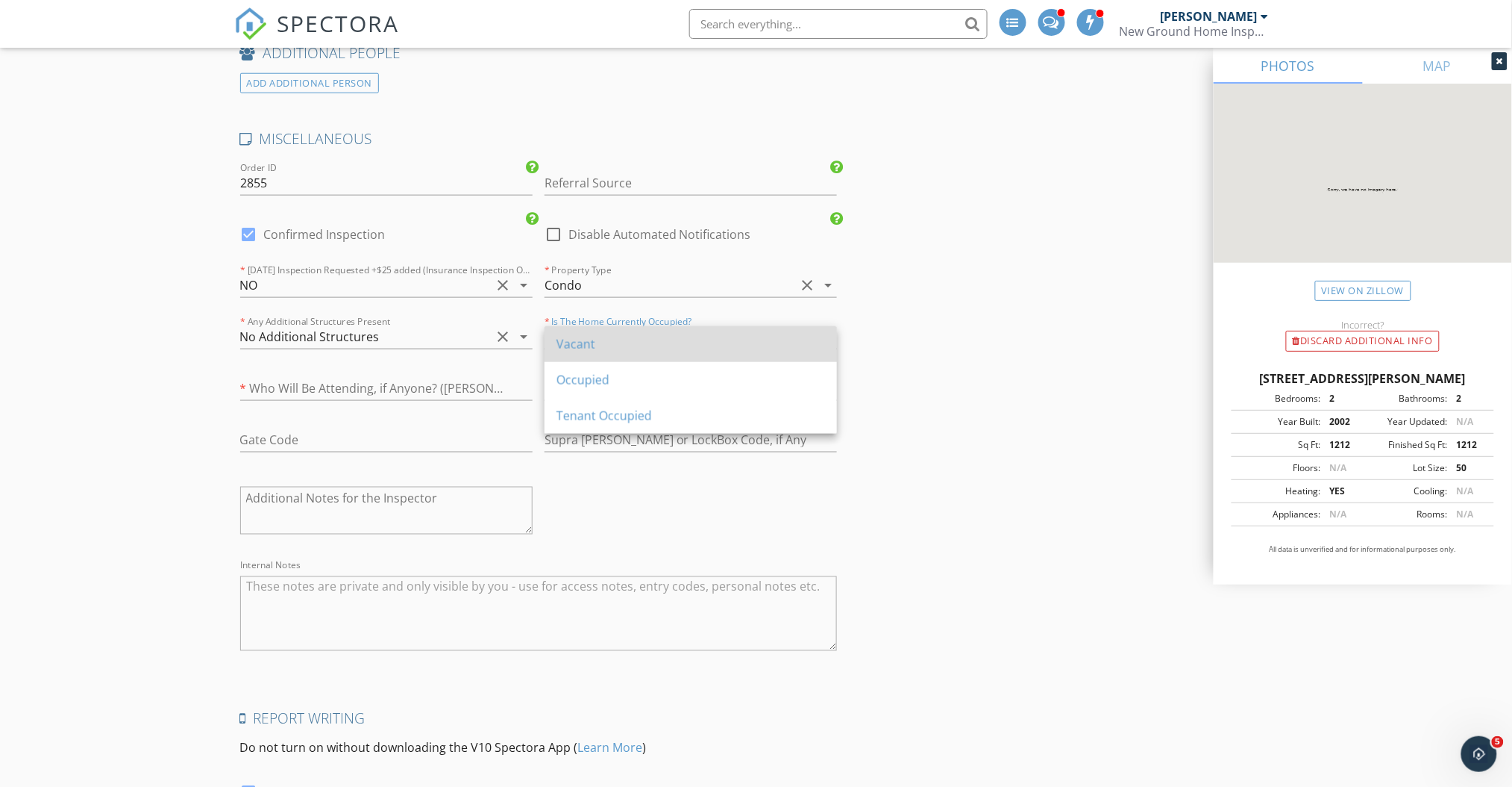
click at [569, 348] on div "Vacant" at bounding box center [690, 344] width 268 height 18
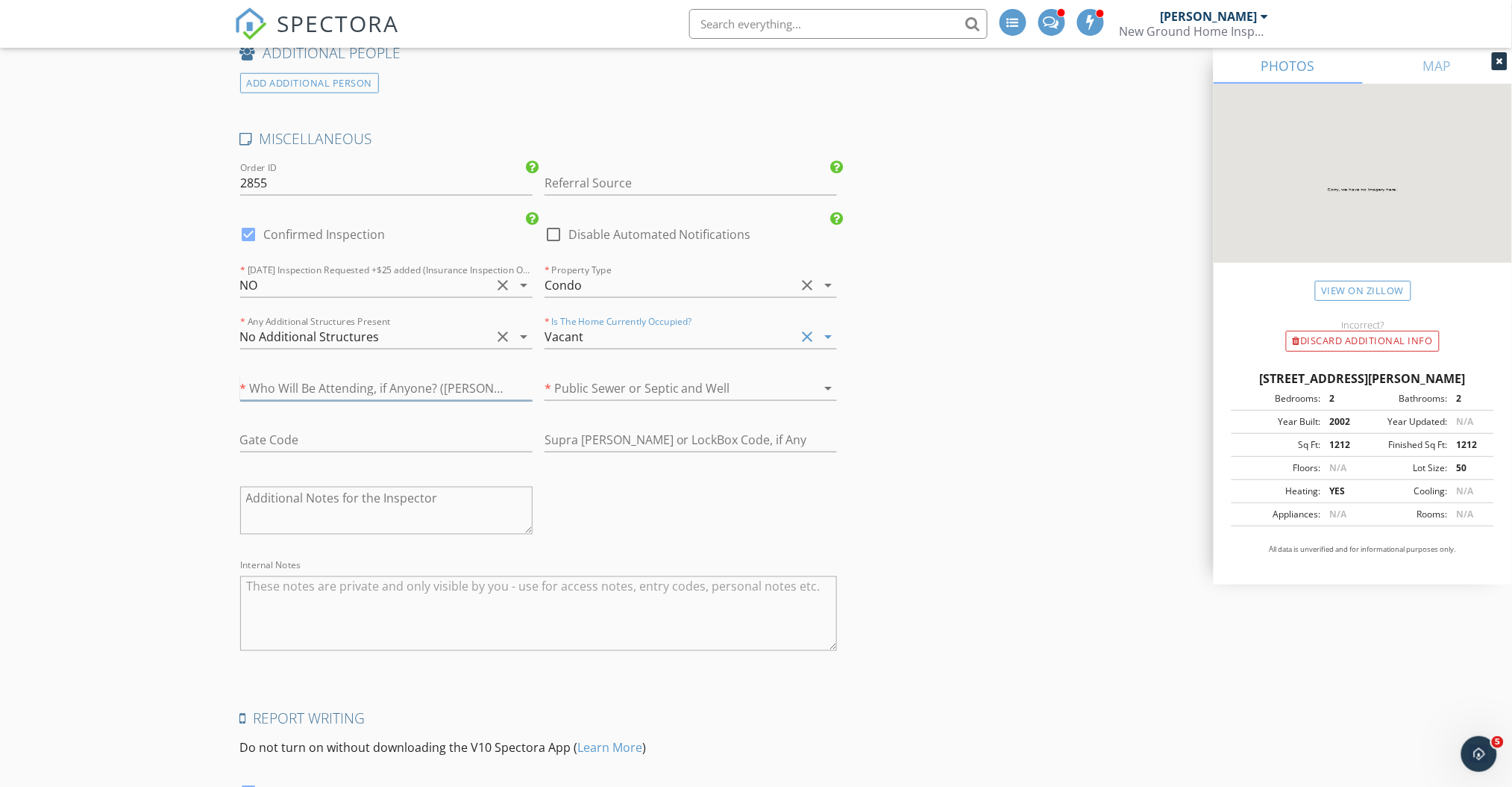
click at [473, 389] on input "text" at bounding box center [386, 388] width 293 height 25
type input "Owners"
click at [580, 390] on div at bounding box center [670, 388] width 251 height 24
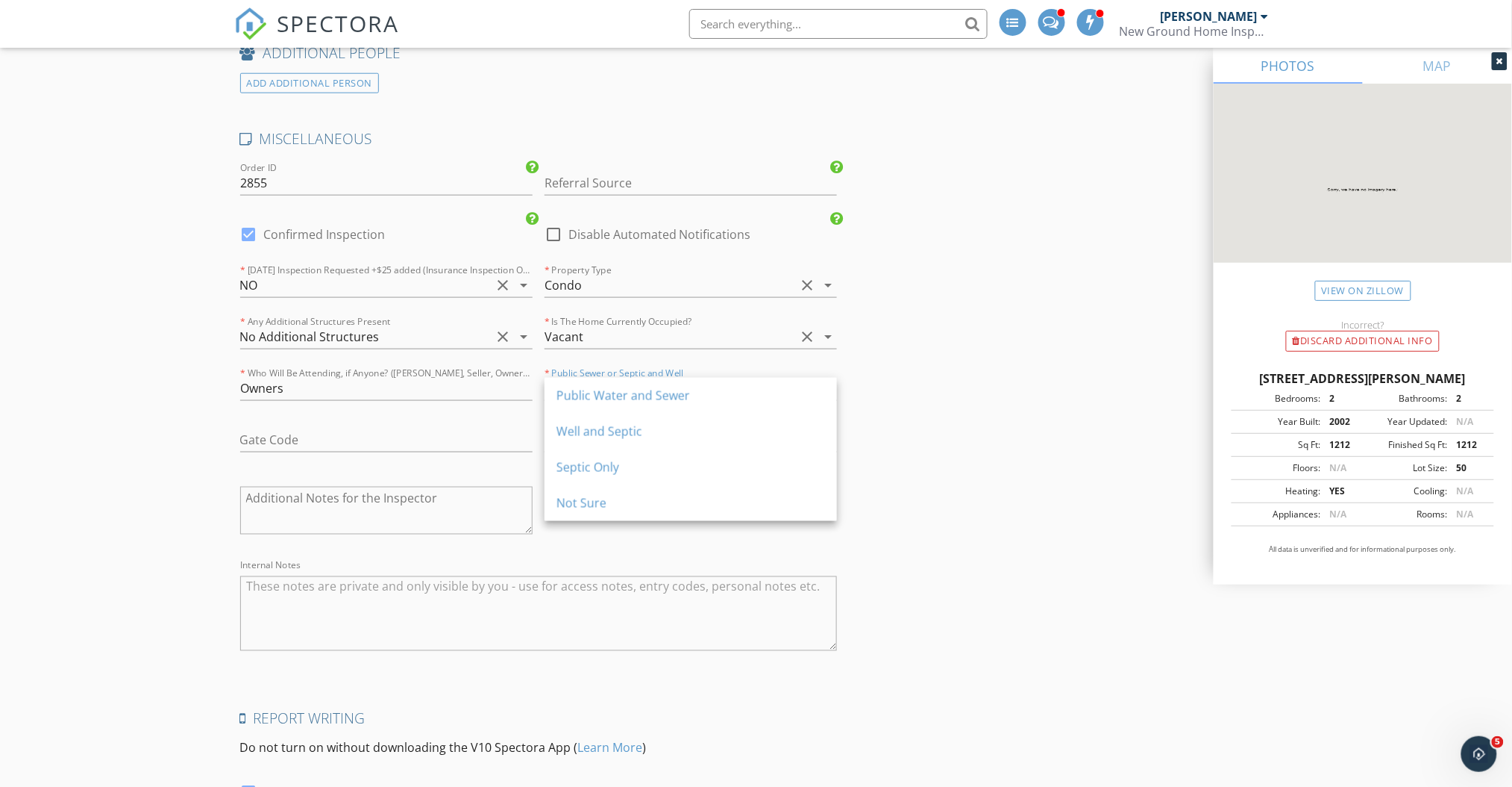
click at [580, 390] on div "Public Water and Sewer" at bounding box center [690, 395] width 268 height 18
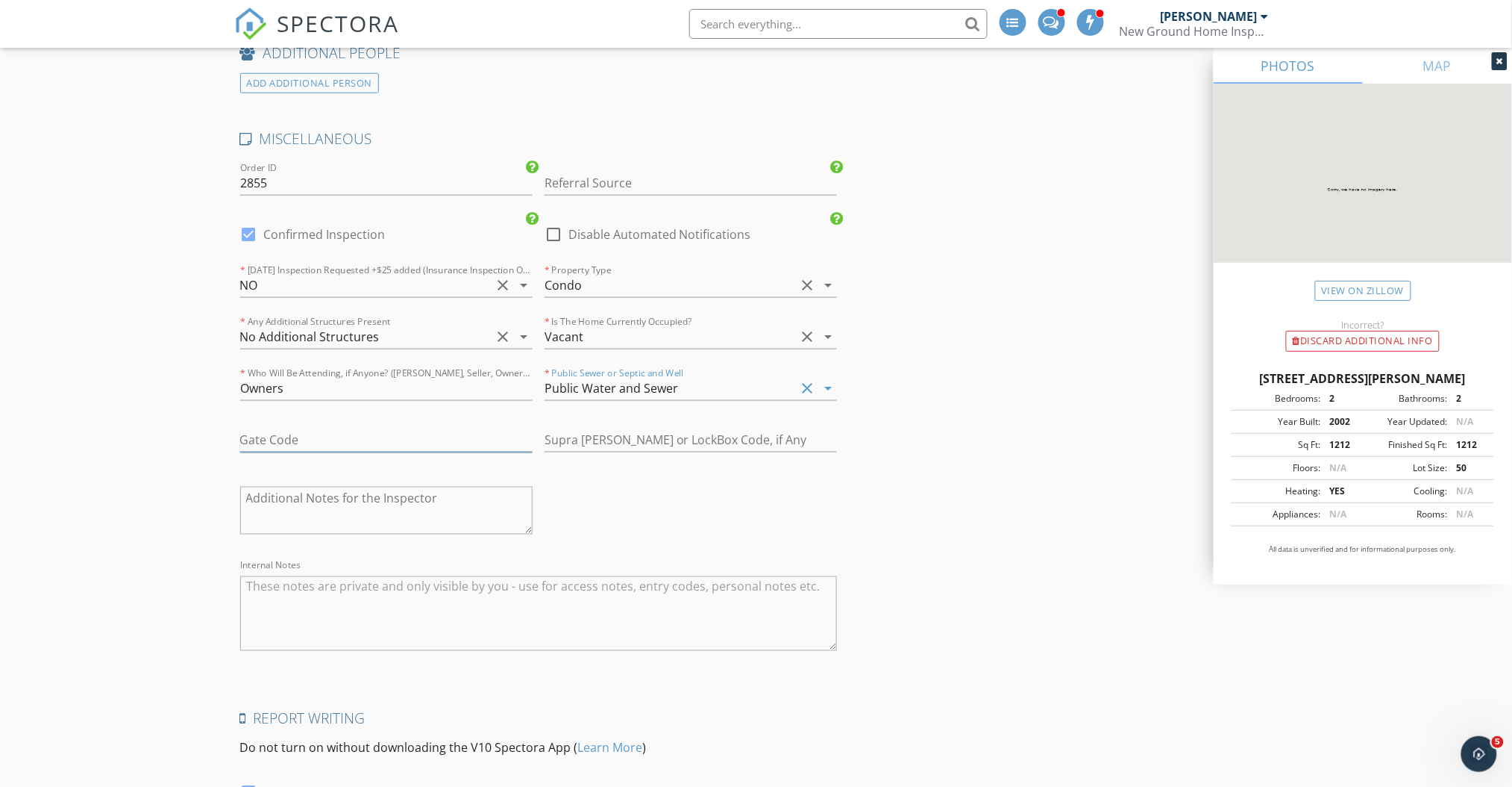
click at [431, 451] on input "text" at bounding box center [386, 439] width 293 height 25
type input "#4965"
click at [581, 446] on input "text" at bounding box center [690, 439] width 293 height 25
type input "AGENT WILL LET YOU IN"
click at [666, 492] on div "MISCELLANEOUS Order ID 2855 Referral Source I used your service for 341 Scrub J…" at bounding box center [539, 401] width 609 height 544
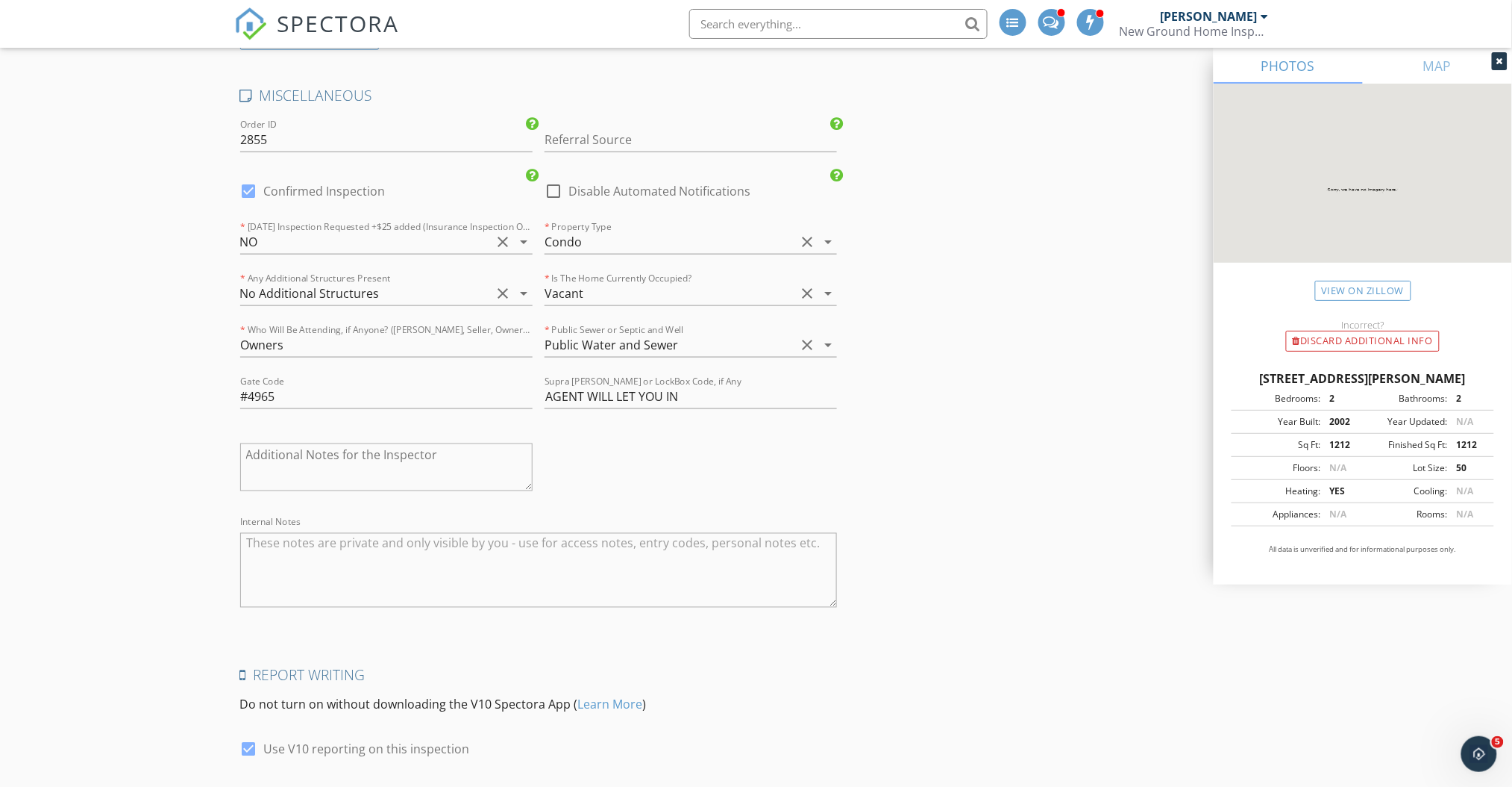
scroll to position [2844, 0]
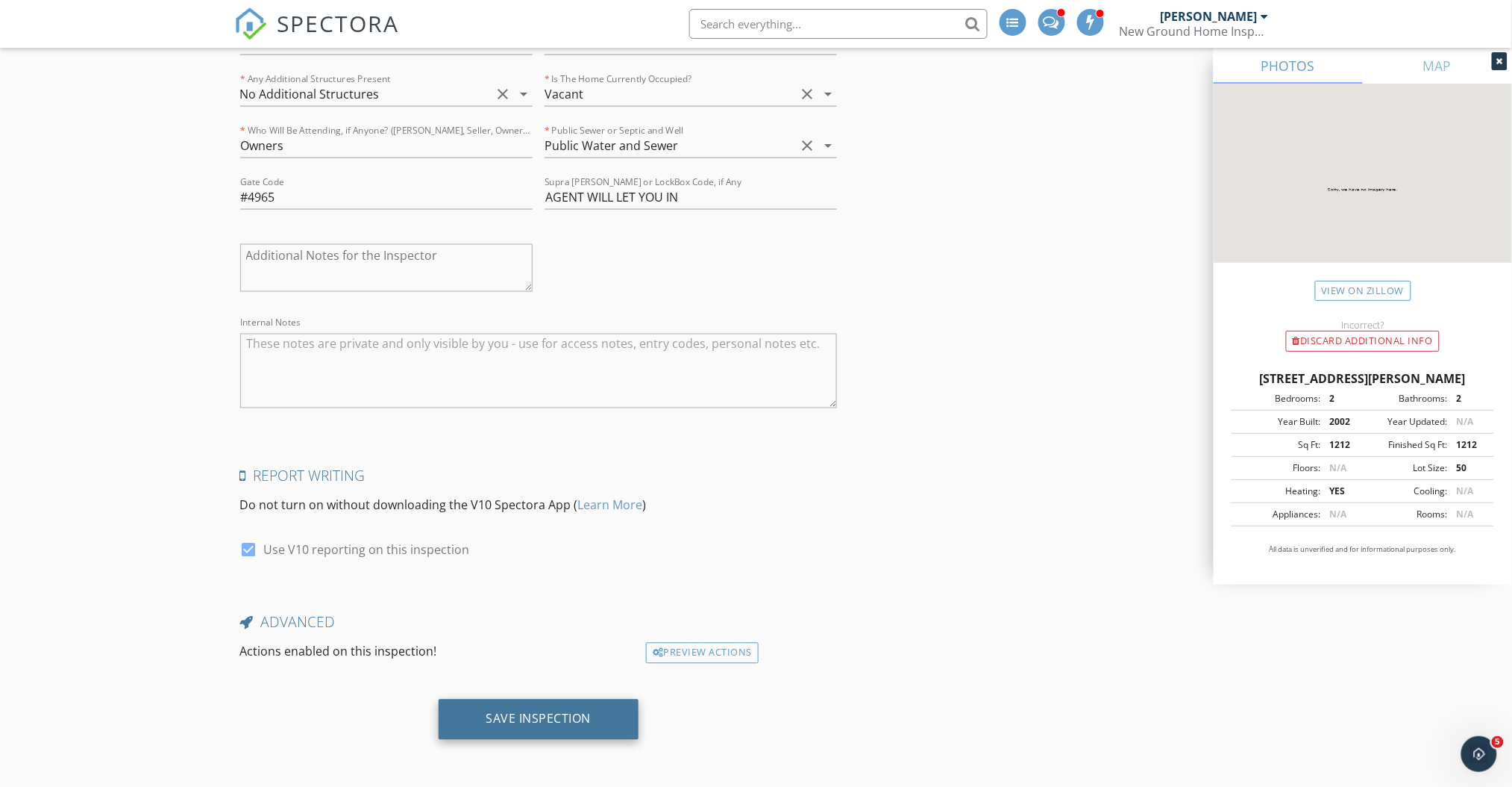
click at [457, 715] on div "Save Inspection" at bounding box center [539, 719] width 201 height 40
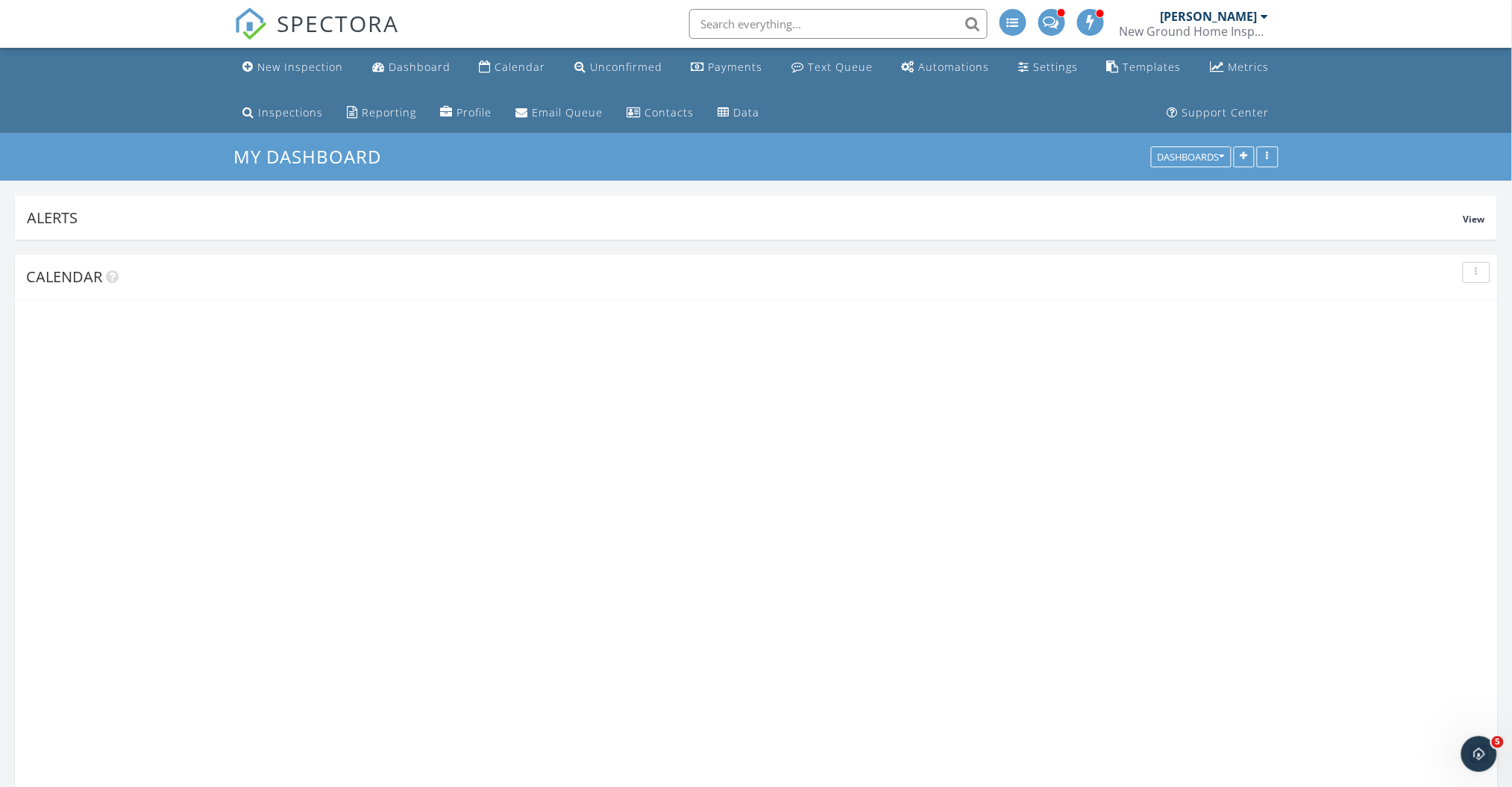
click at [784, 20] on input "text" at bounding box center [838, 24] width 298 height 30
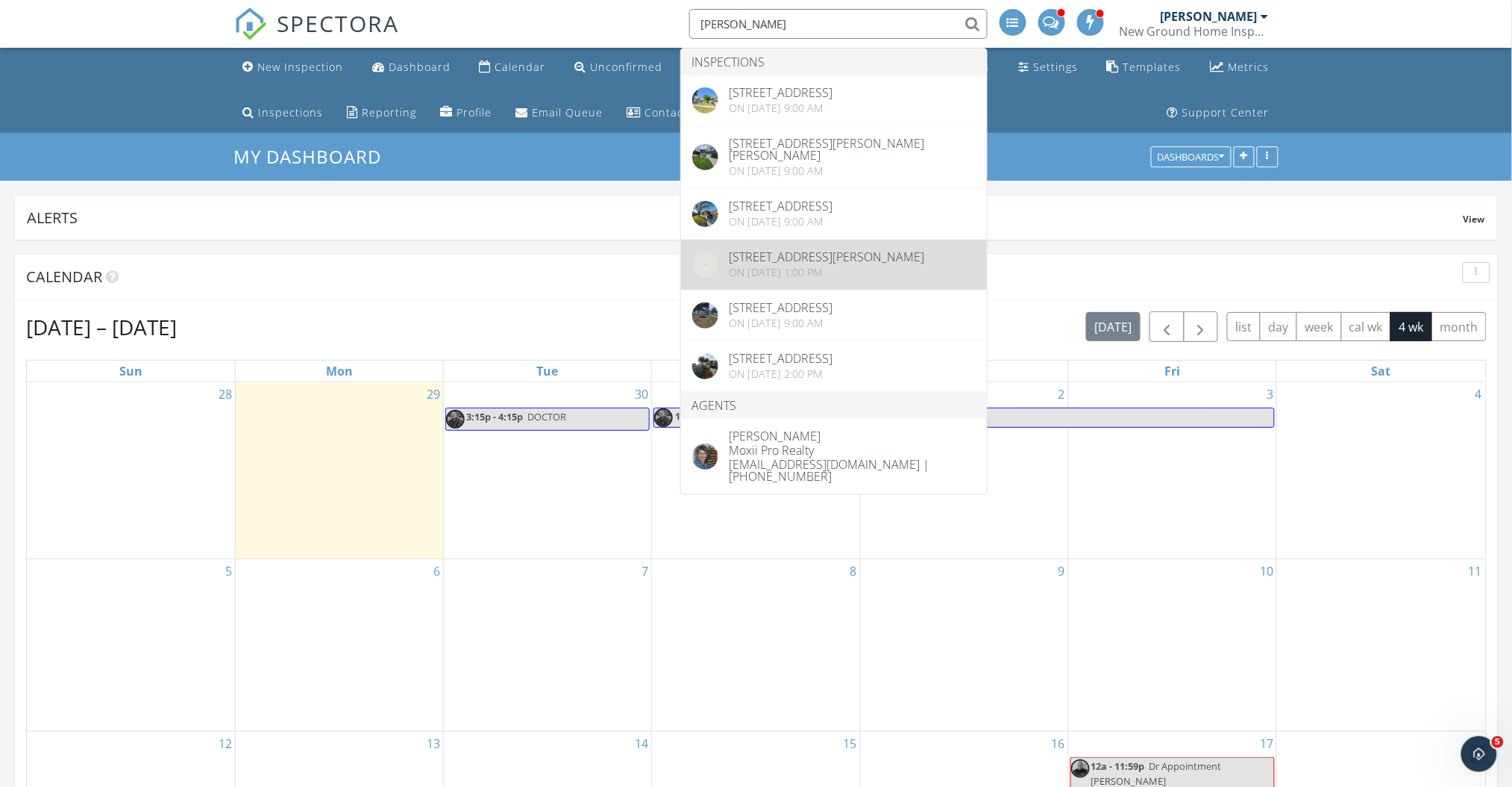
type input "stevie"
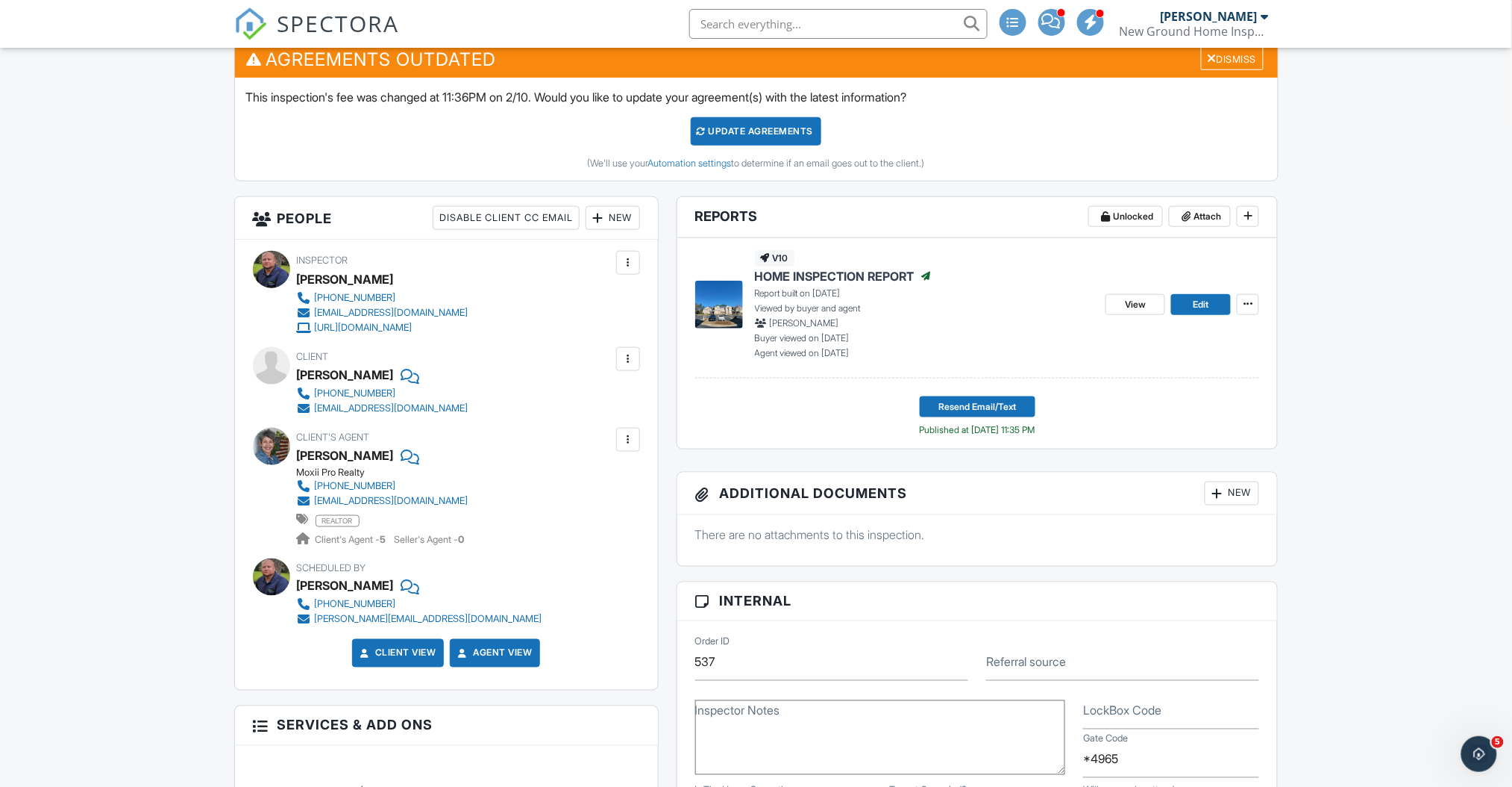
scroll to position [438, 0]
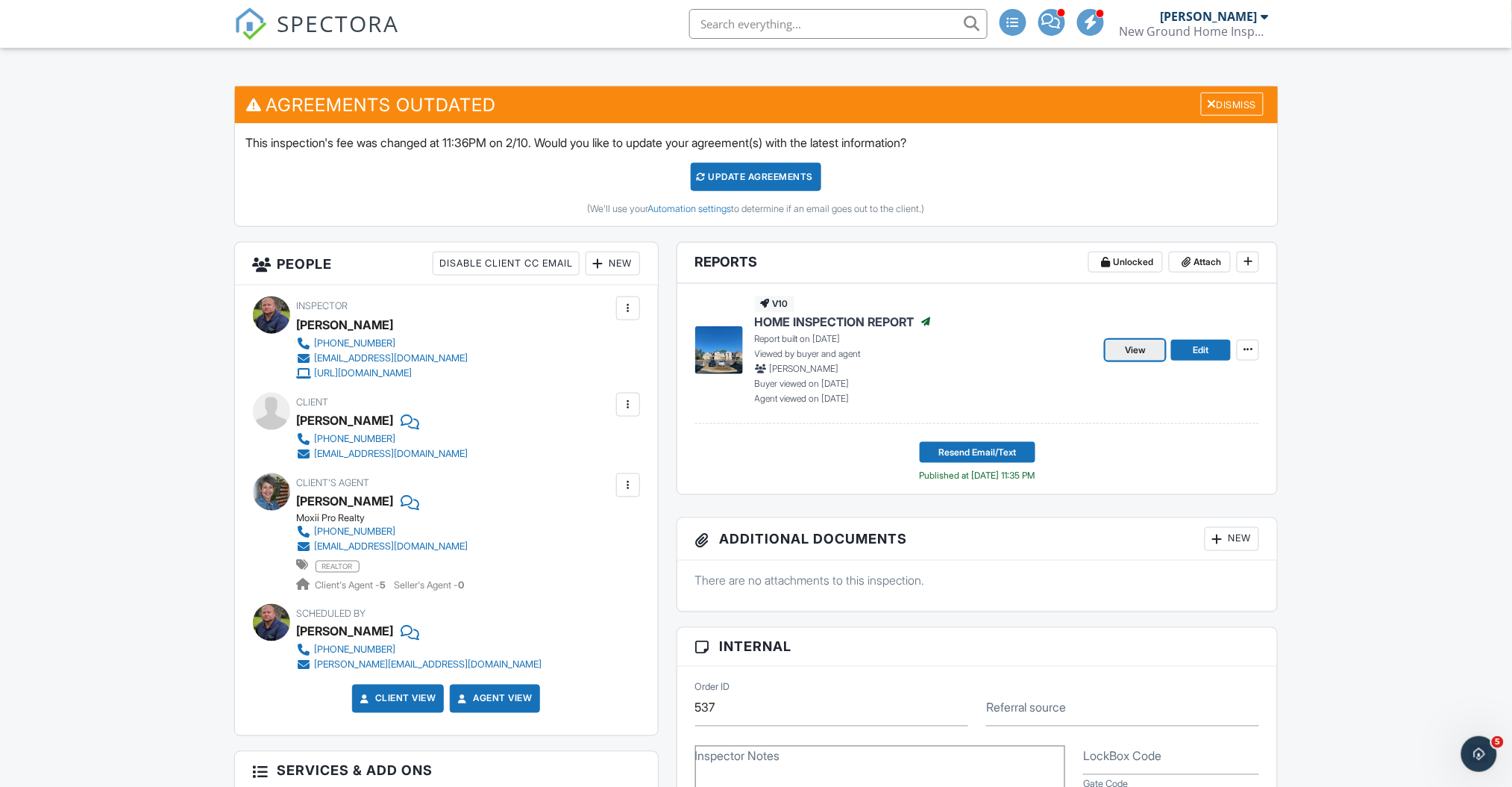
click at [1134, 353] on span "View" at bounding box center [1135, 350] width 20 height 15
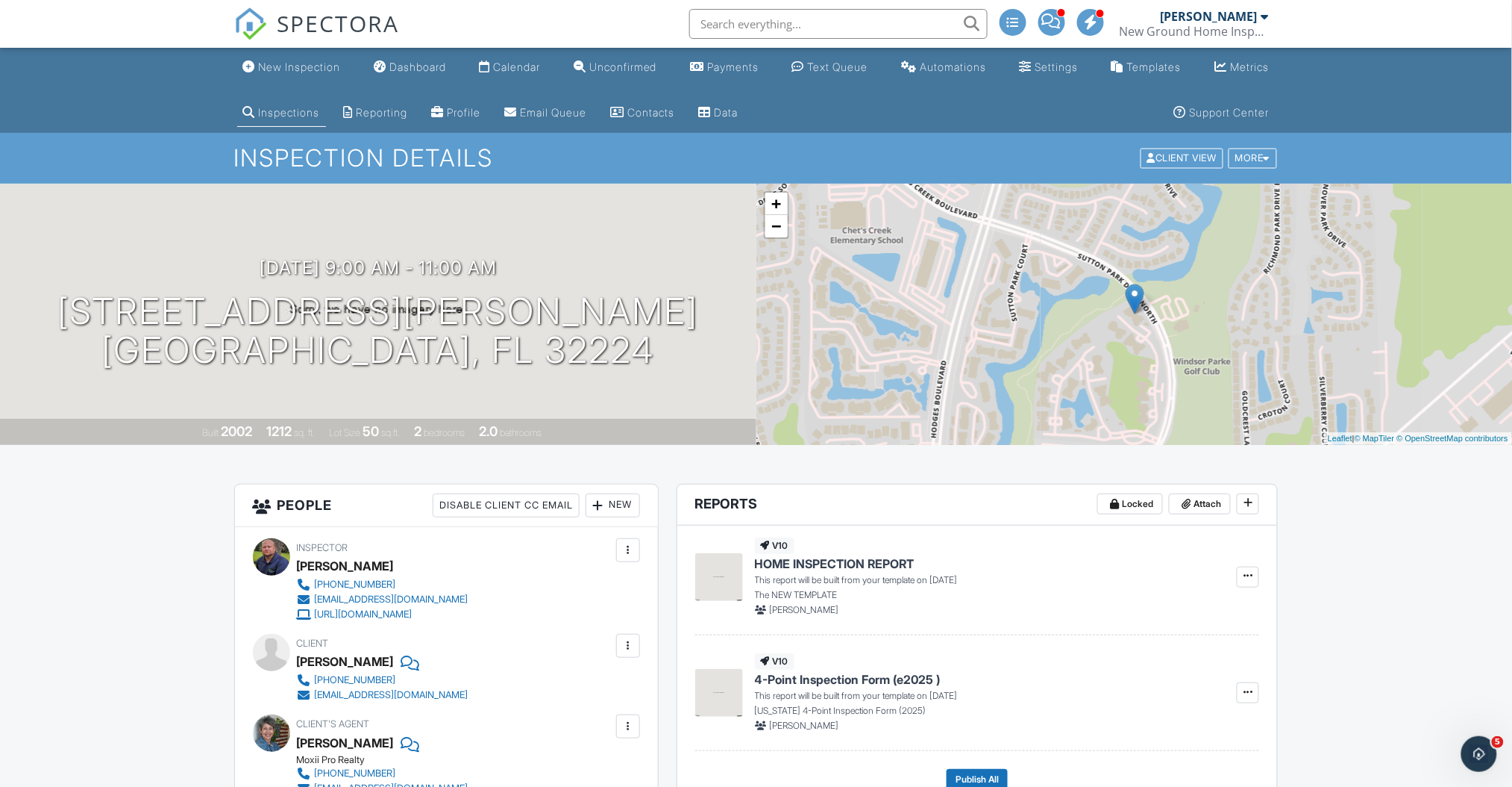
click at [315, 20] on span "SPECTORA" at bounding box center [339, 23] width 123 height 32
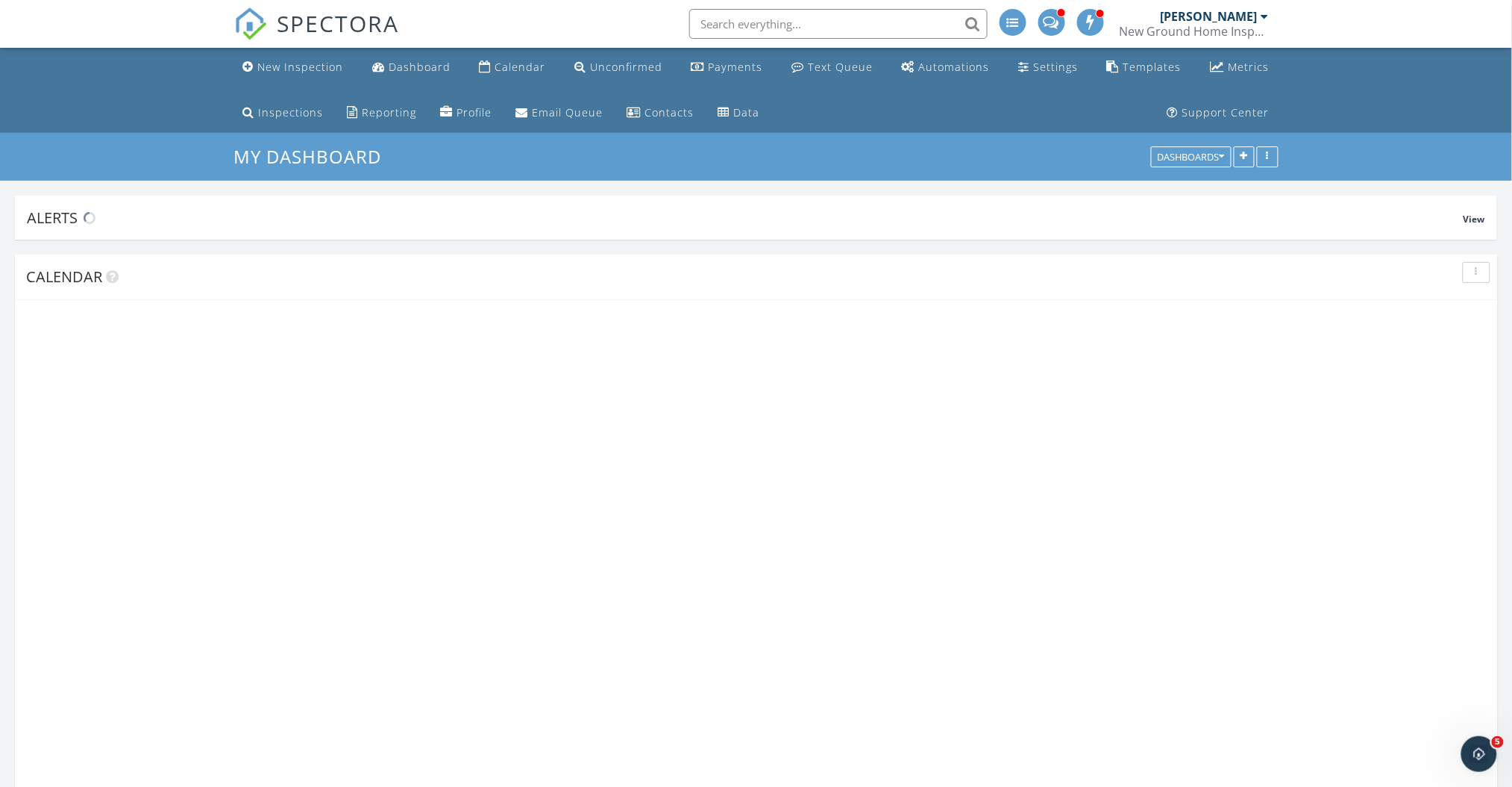
scroll to position [2248, 1544]
